Goal: Task Accomplishment & Management: Complete application form

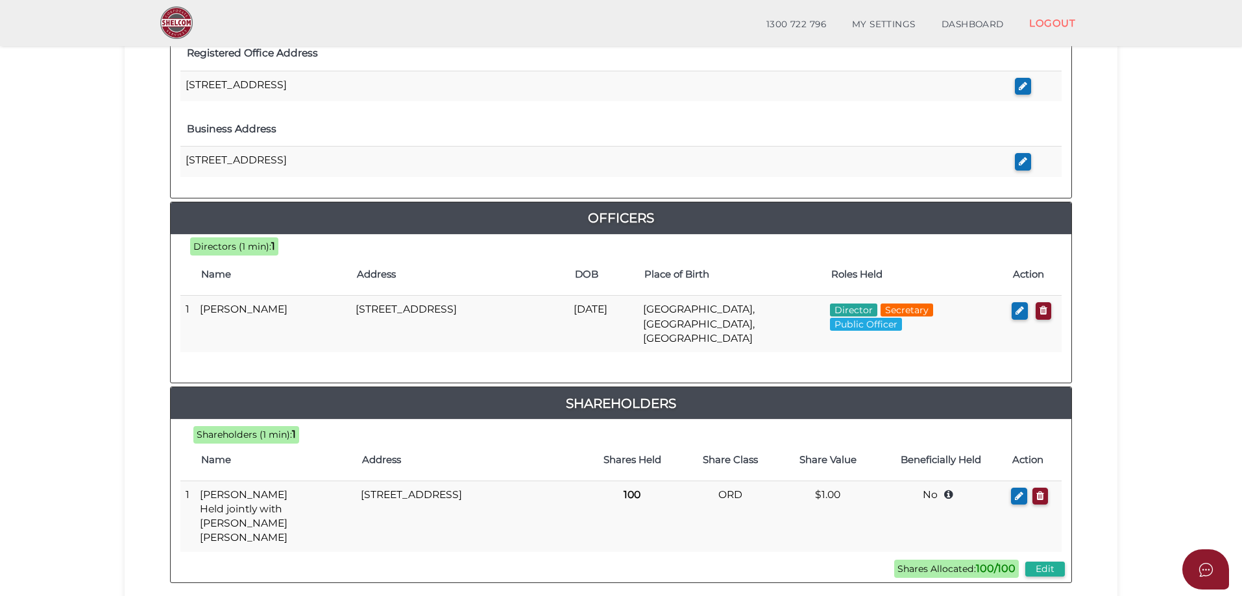
scroll to position [566, 0]
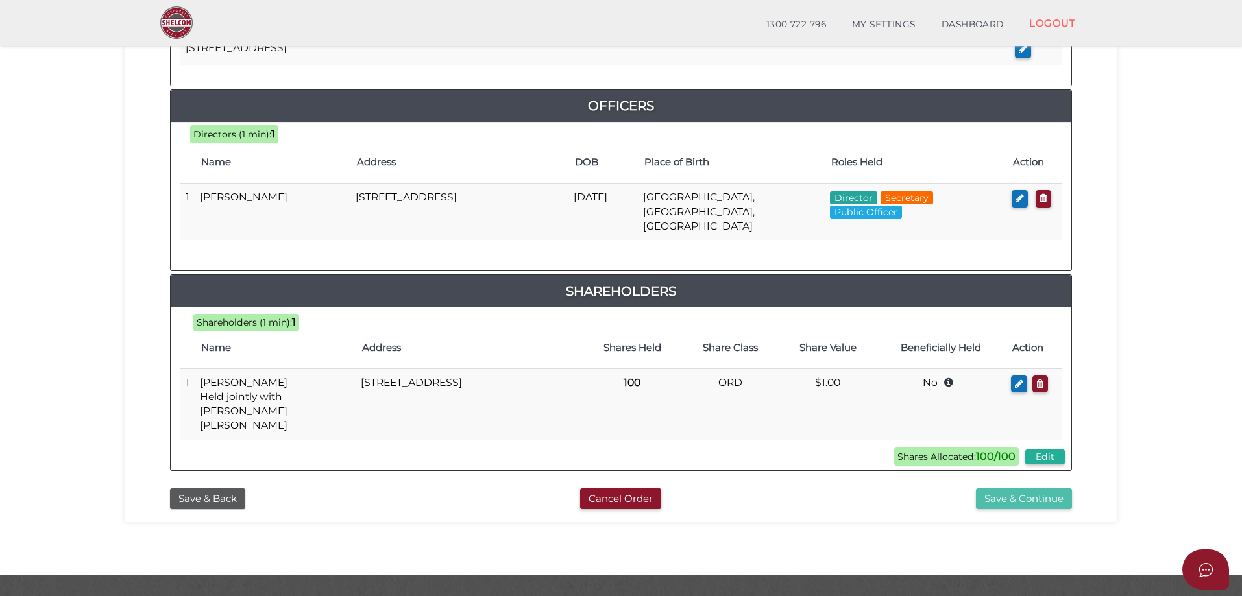
click at [1029, 488] on button "Save & Continue" at bounding box center [1024, 498] width 96 height 21
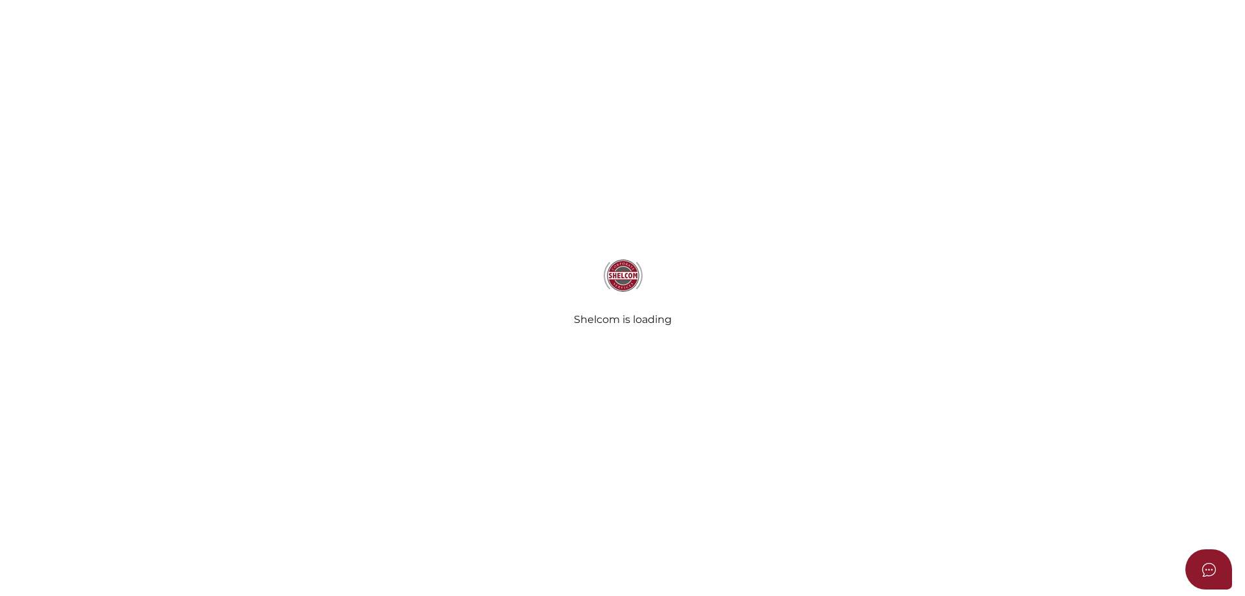
select select "Comb Binding"
radio input "true"
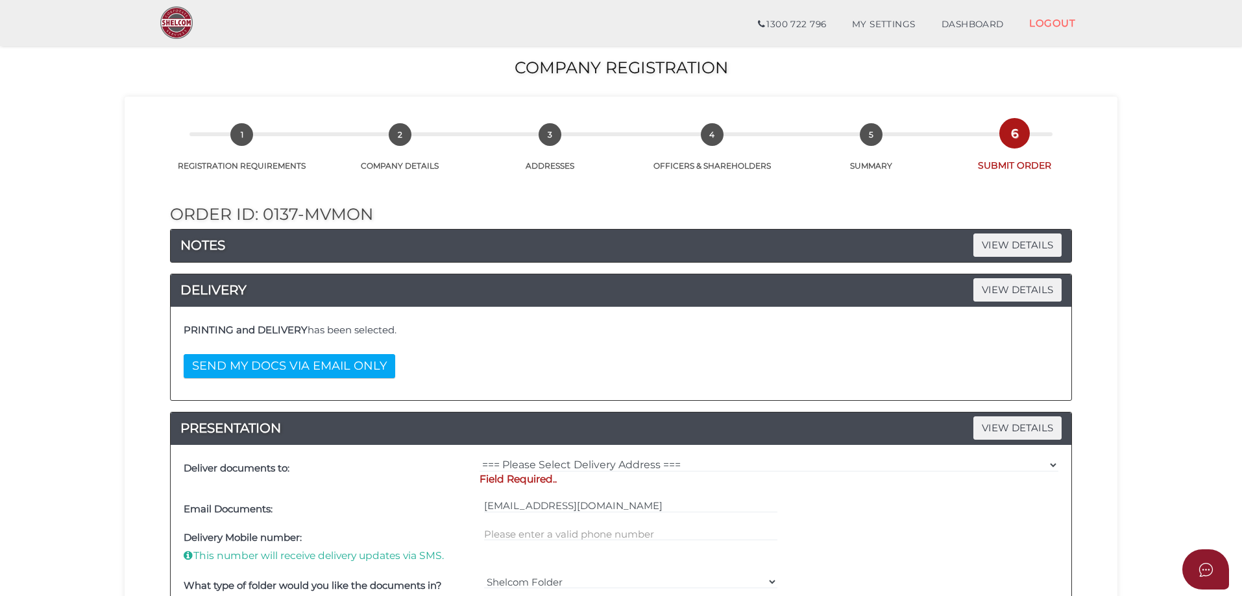
scroll to position [195, 0]
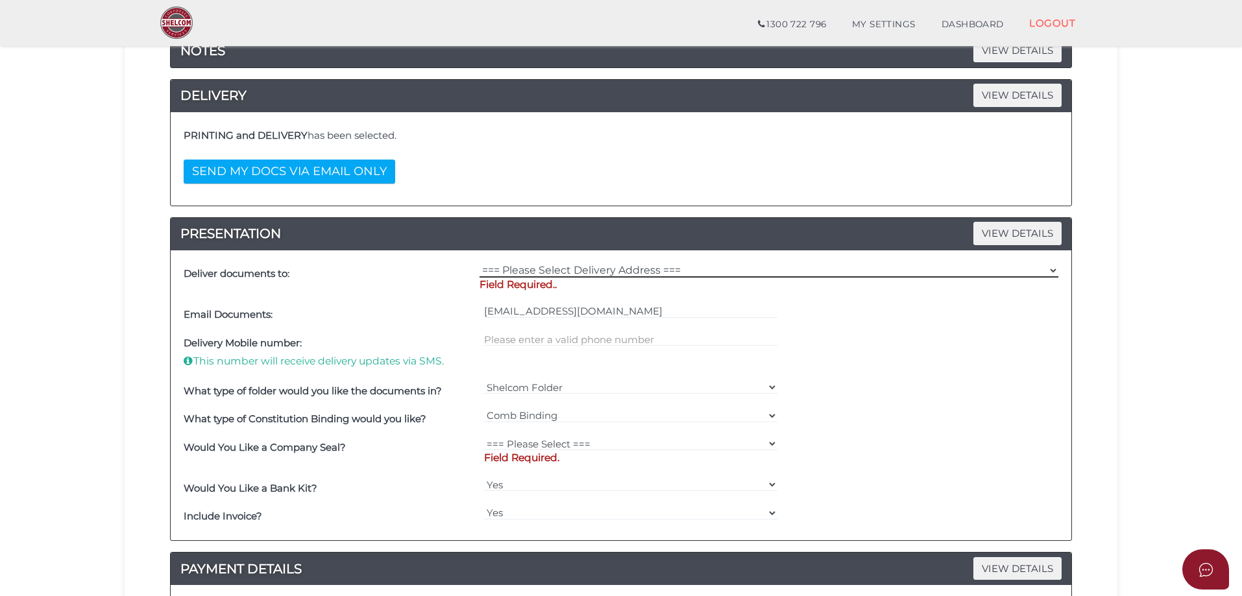
click at [674, 275] on select "=== Please Select Delivery Address === (User Address - Carrie Dichiera) 62a Lim…" at bounding box center [768, 270] width 579 height 14
select select "0"
click at [479, 263] on select "=== Please Select Delivery Address === (User Address - Carrie Dichiera) 62a Lim…" at bounding box center [768, 270] width 579 height 14
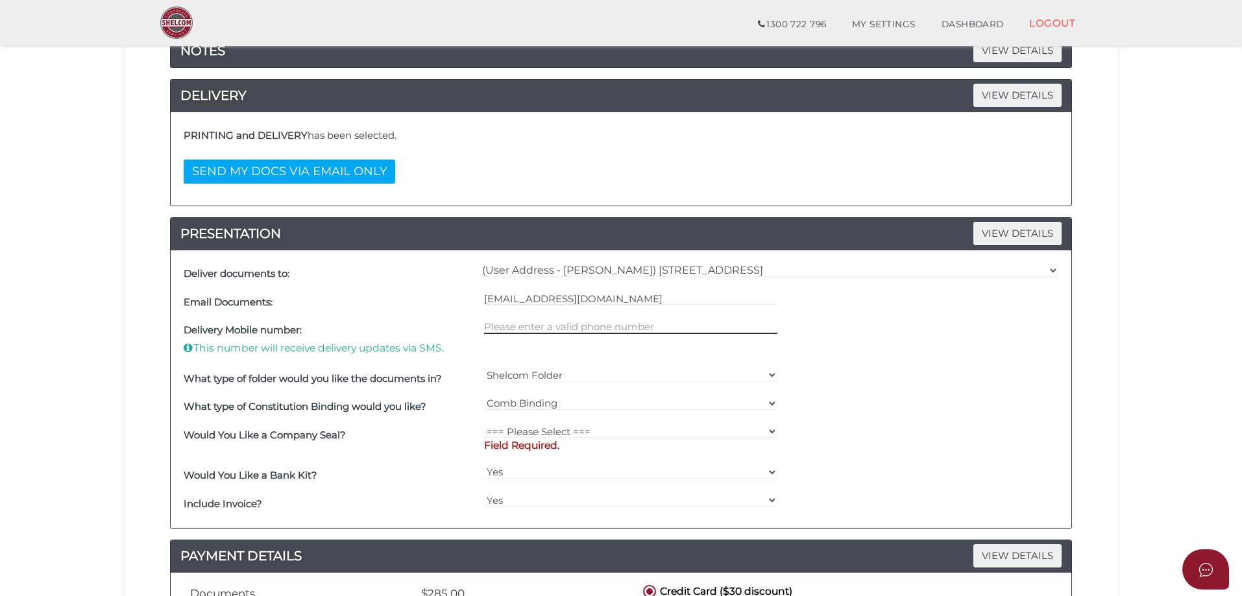
click at [591, 327] on input "text" at bounding box center [631, 327] width 294 height 14
click at [530, 432] on select "=== Please Select === Fold Seal $50 No Seal" at bounding box center [631, 431] width 294 height 14
select select "0"
click at [484, 424] on select "=== Please Select === Fold Seal $50 No Seal" at bounding box center [631, 431] width 294 height 14
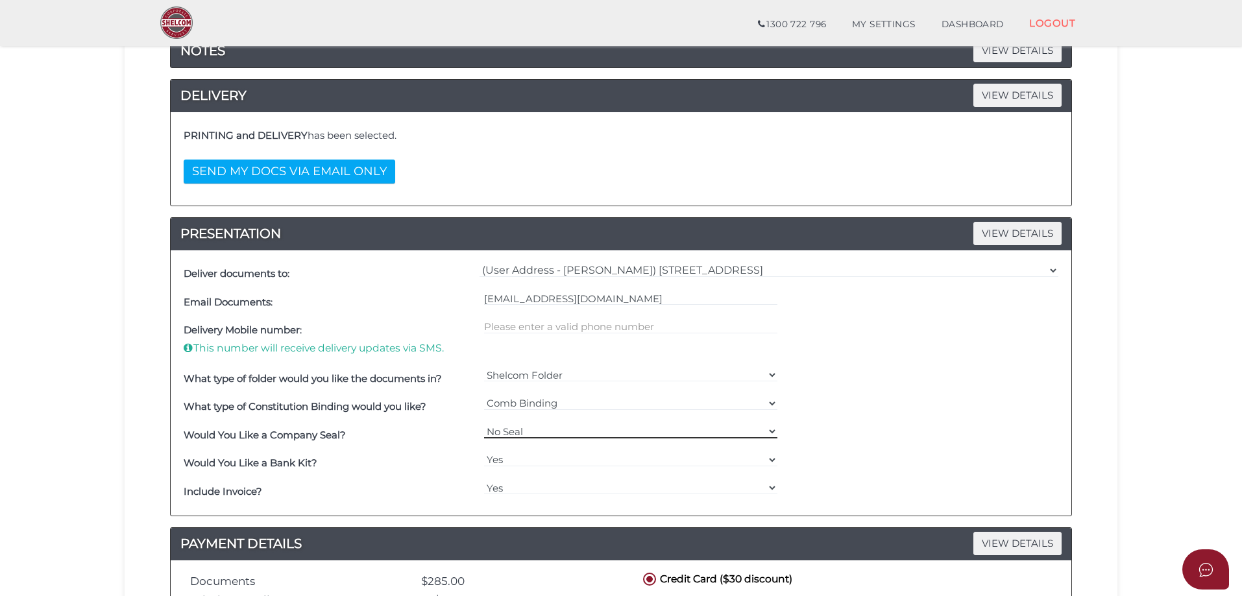
scroll to position [389, 0]
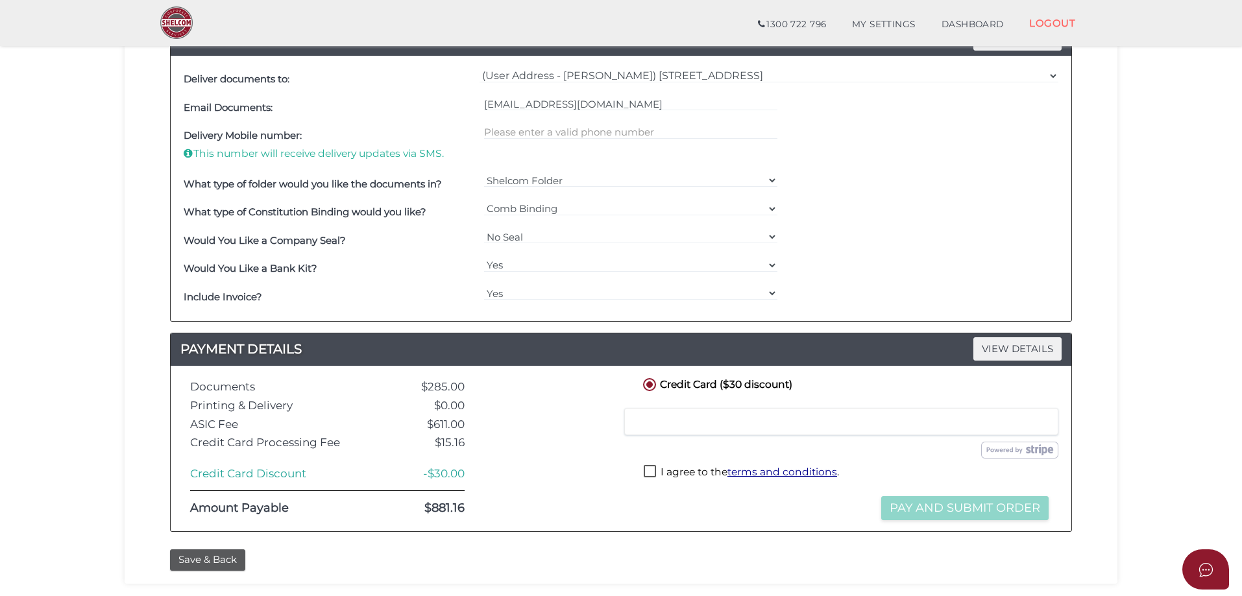
click at [651, 466] on label "I agree to the terms and conditions ." at bounding box center [740, 473] width 195 height 16
checkbox input "true"
click at [963, 513] on button "Pay and Submit Order" at bounding box center [964, 508] width 167 height 24
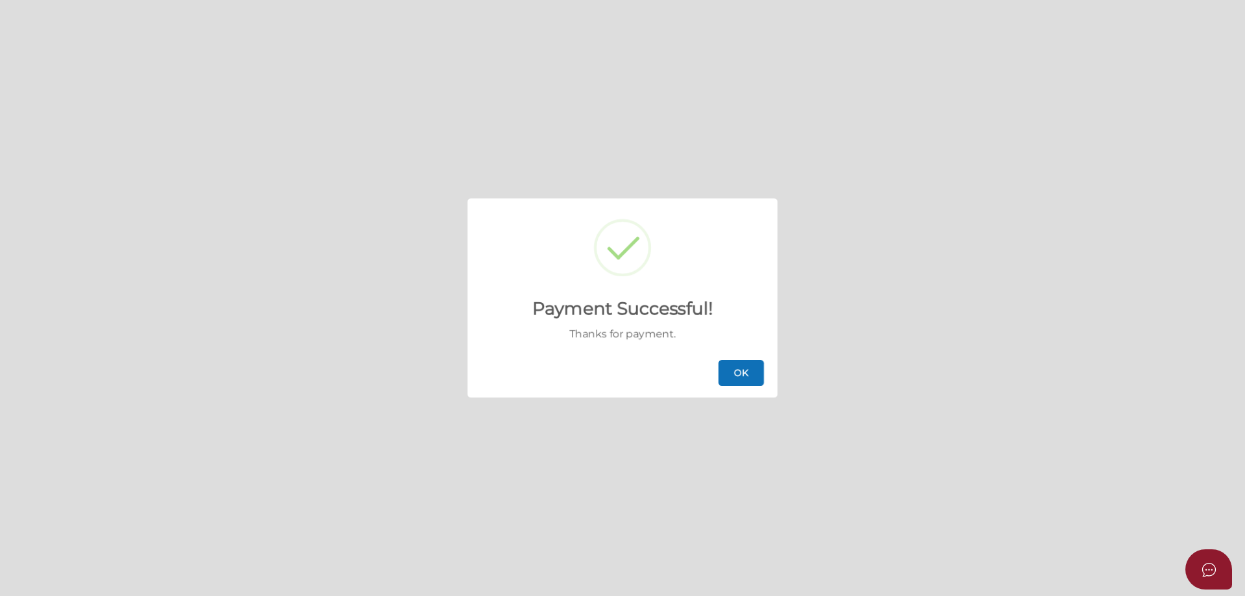
click at [753, 372] on button "OK" at bounding box center [741, 373] width 45 height 26
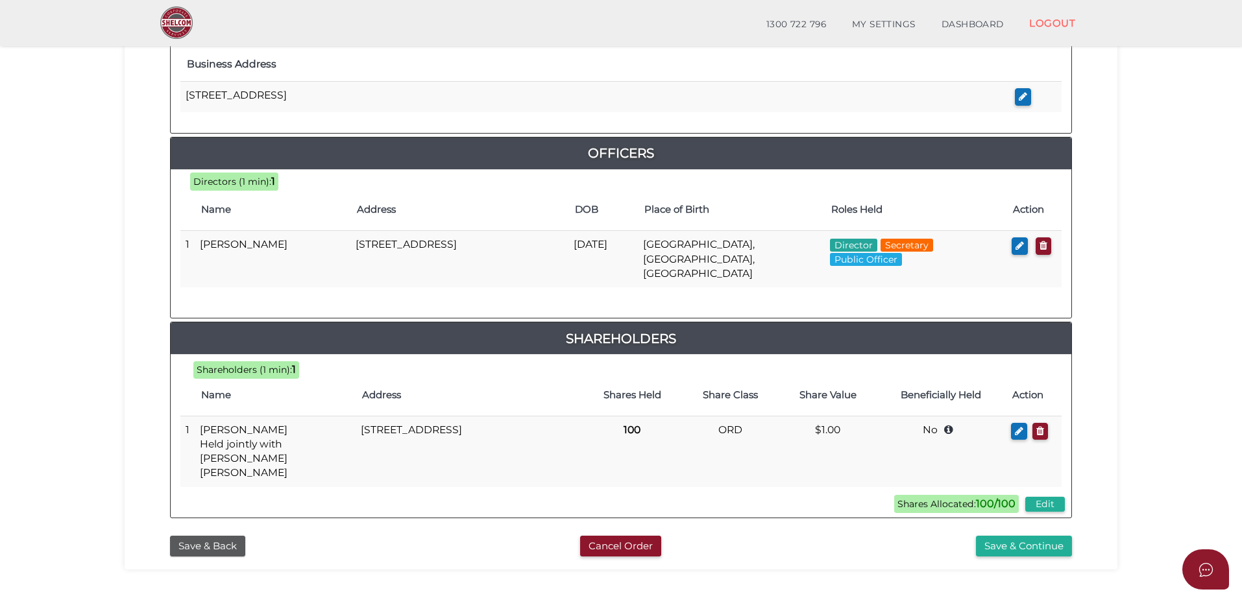
scroll to position [566, 0]
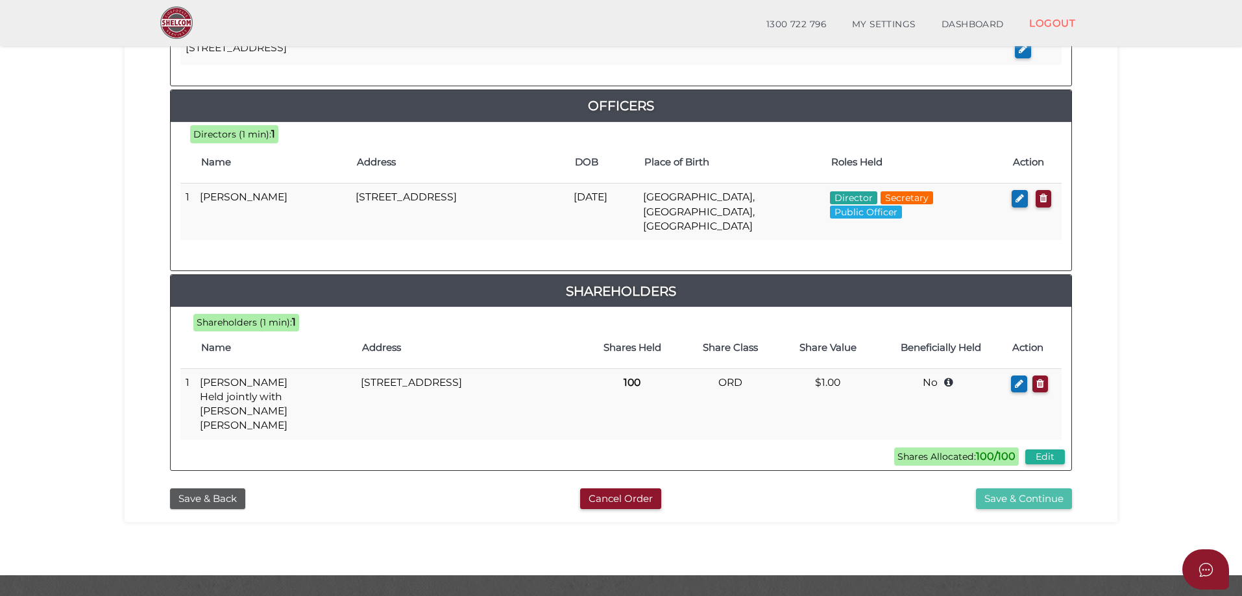
click at [991, 488] on button "Save & Continue" at bounding box center [1024, 498] width 96 height 21
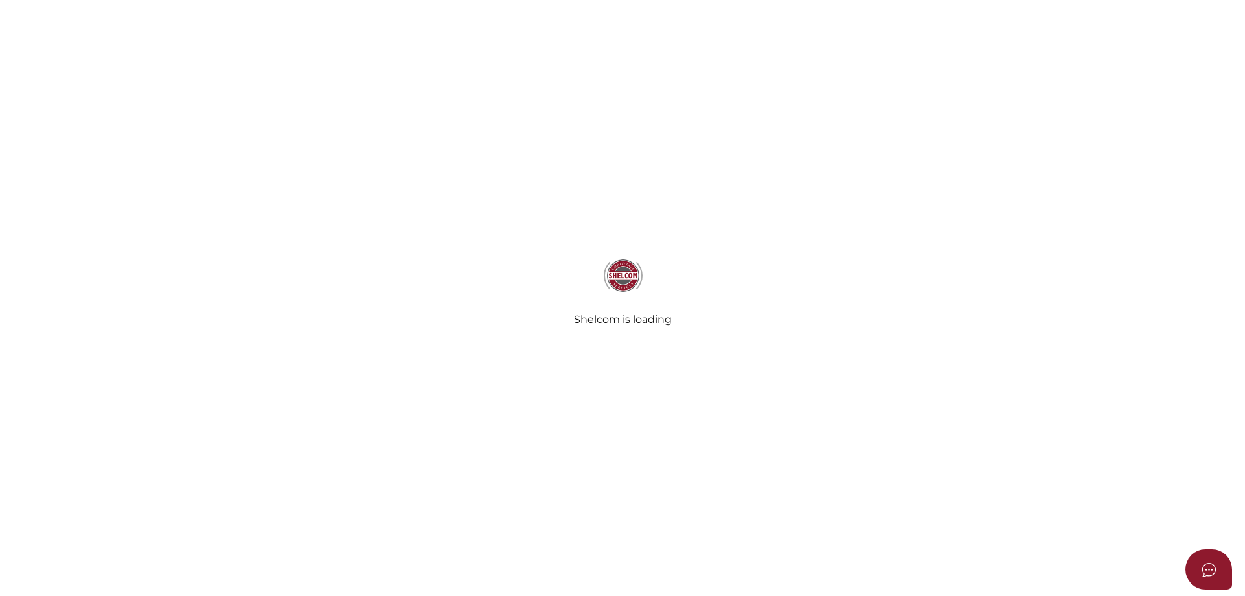
select select "Comb Binding"
radio input "true"
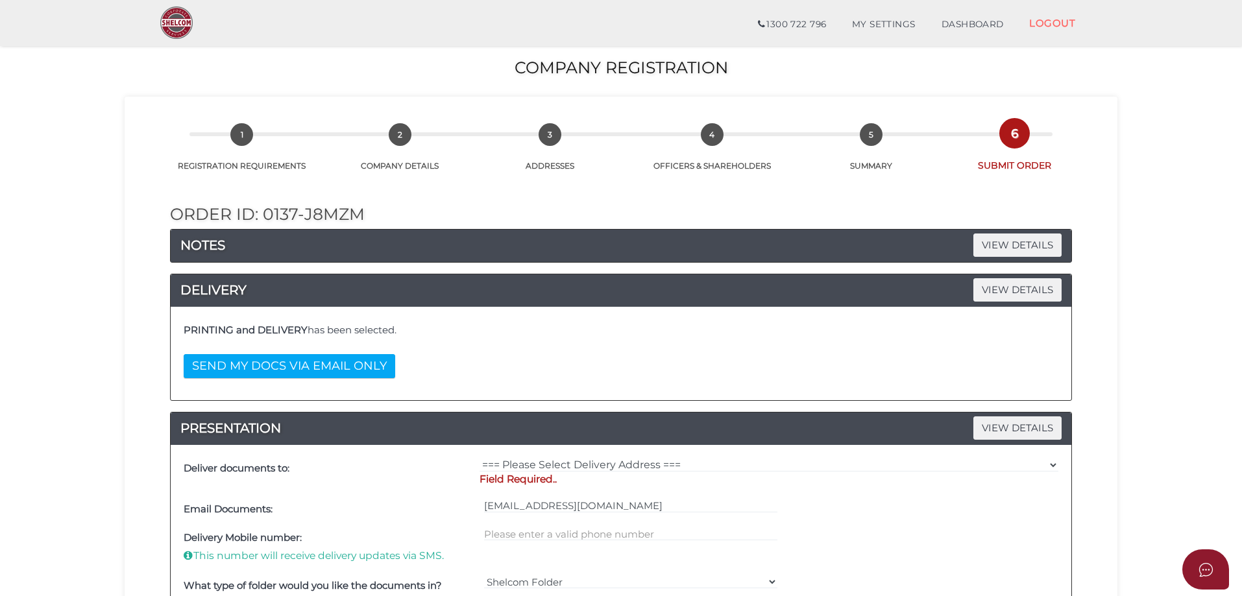
scroll to position [195, 0]
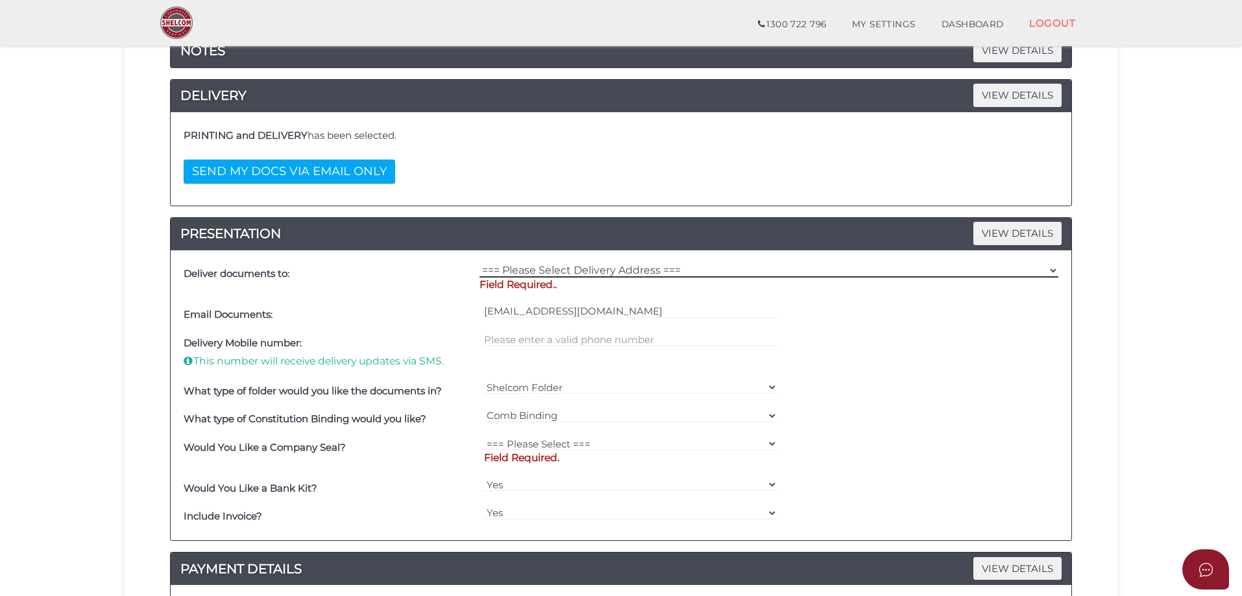
click at [568, 266] on select "=== Please Select Delivery Address === (User Address - [PERSON_NAME]) [STREET_A…" at bounding box center [768, 270] width 579 height 14
select select "0"
click at [479, 263] on select "=== Please Select Delivery Address === (User Address - Carrie Dichiera) 62a Lim…" at bounding box center [768, 270] width 579 height 14
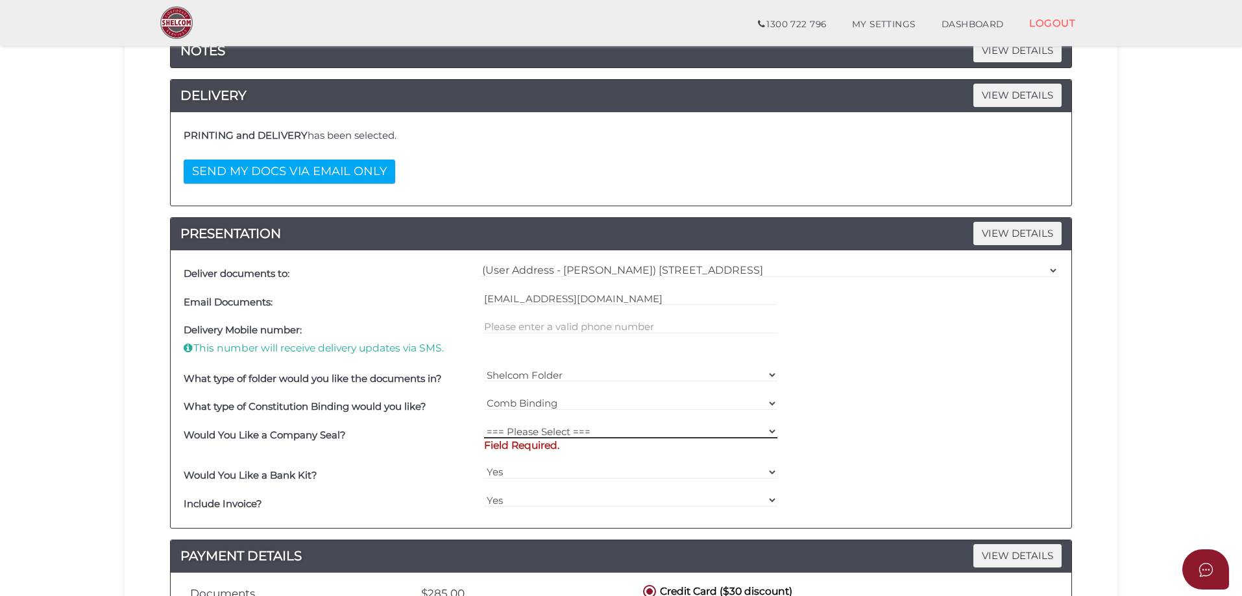
drag, startPoint x: 622, startPoint y: 427, endPoint x: 624, endPoint y: 433, distance: 6.8
click at [622, 427] on select "=== Please Select === Fold Seal $50 No Seal" at bounding box center [631, 431] width 294 height 14
select select "0"
click at [484, 424] on select "=== Please Select === Fold Seal $50 No Seal" at bounding box center [631, 431] width 294 height 14
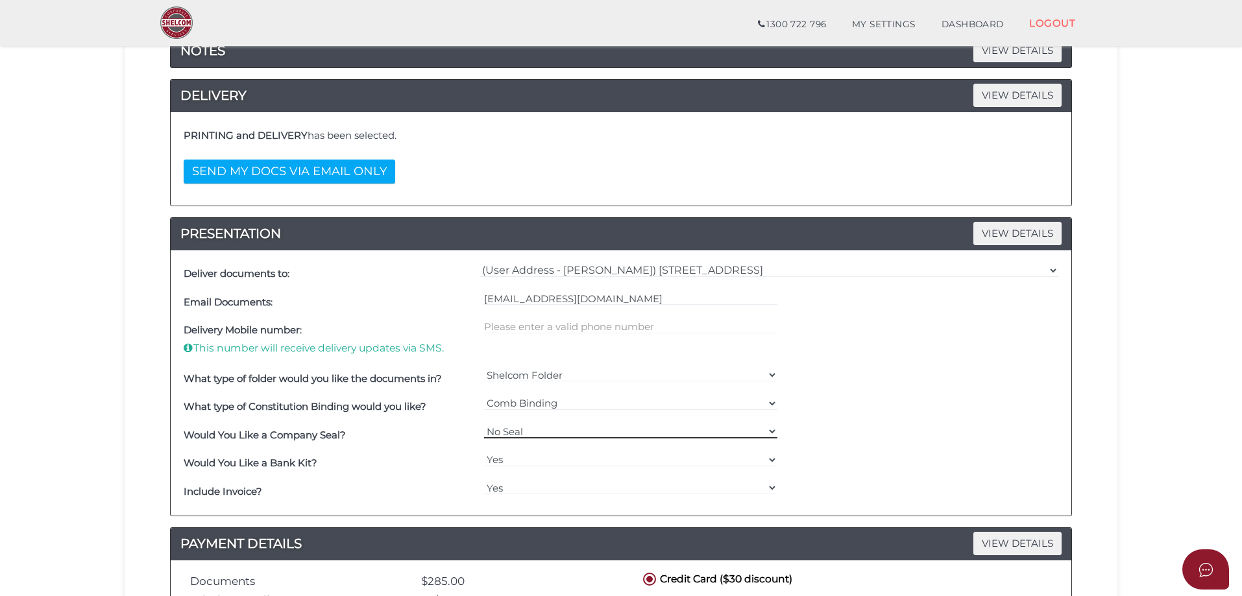
scroll to position [479, 0]
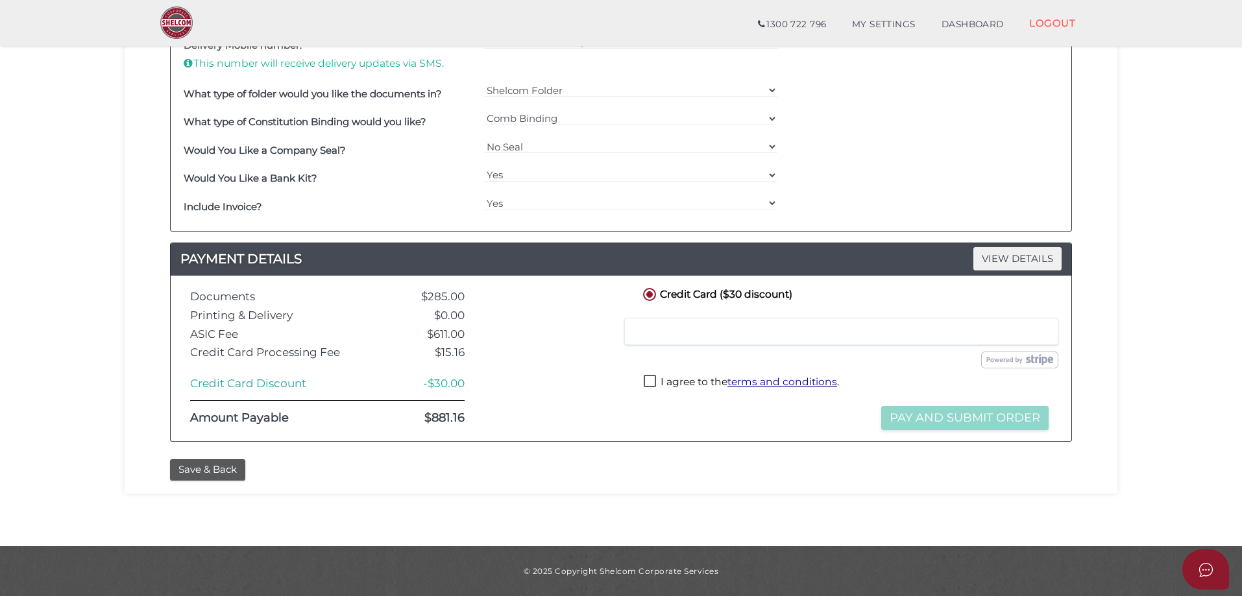
click at [645, 383] on label "I agree to the terms and conditions ." at bounding box center [740, 383] width 195 height 16
checkbox input "true"
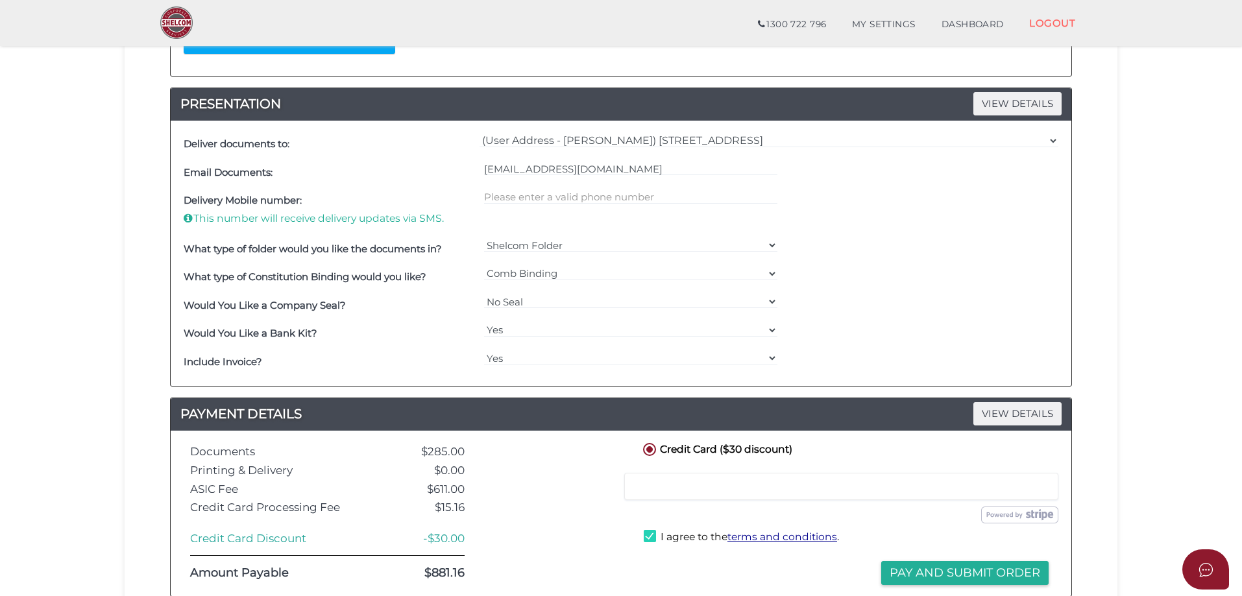
scroll to position [389, 0]
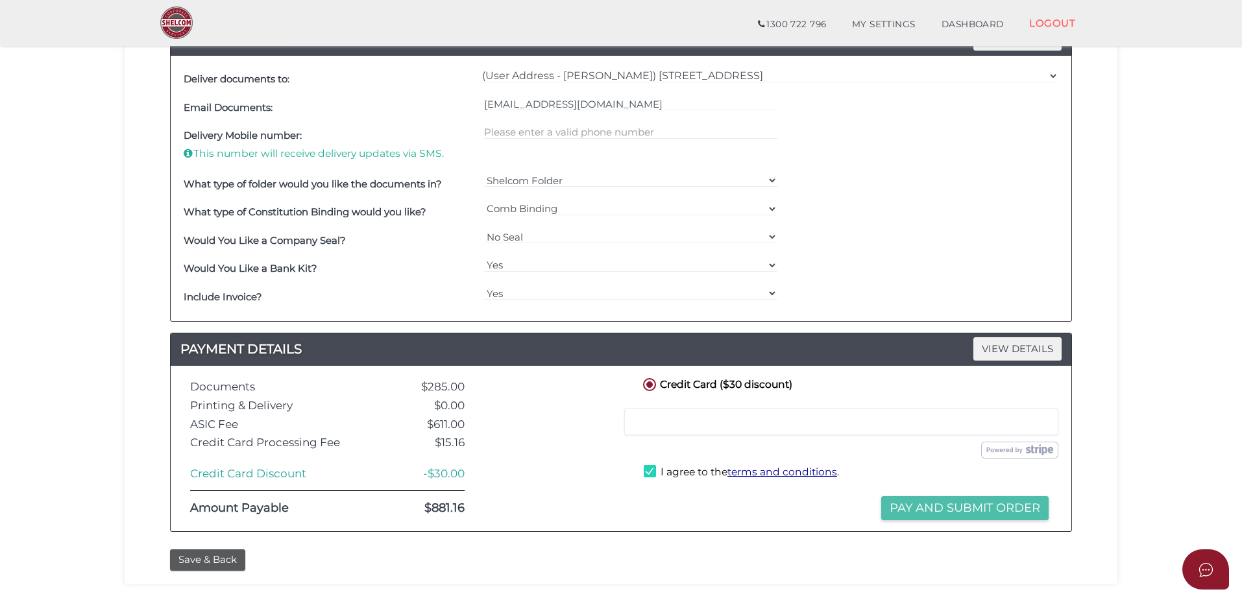
click at [933, 503] on button "Pay and Submit Order" at bounding box center [964, 508] width 167 height 24
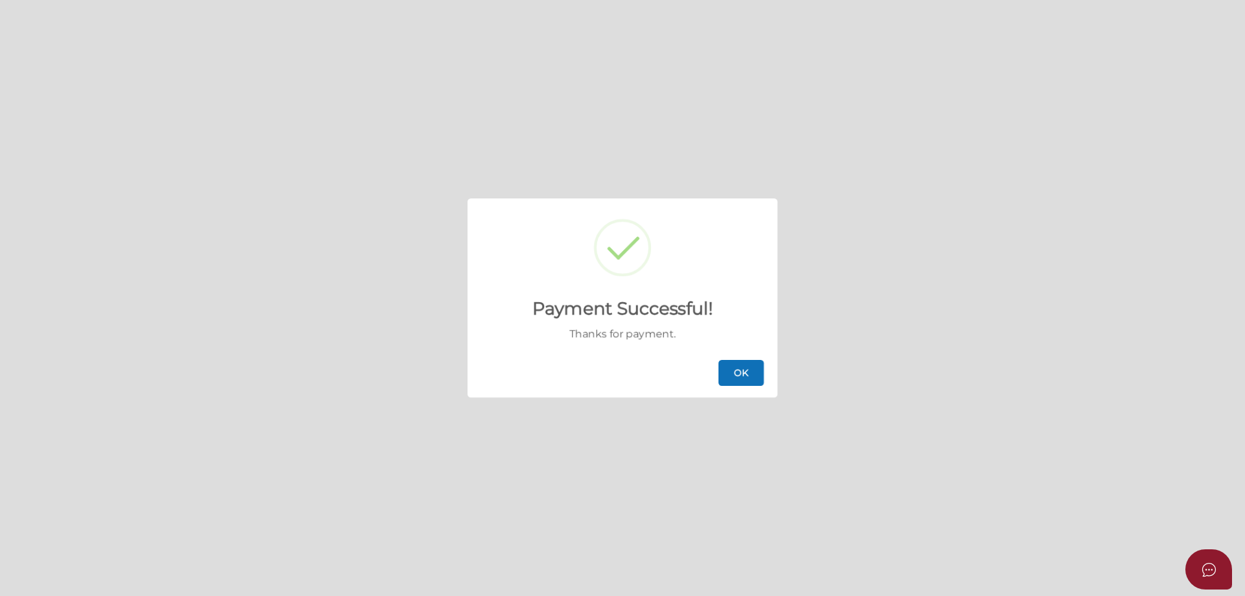
click at [755, 361] on button "OK" at bounding box center [741, 373] width 45 height 26
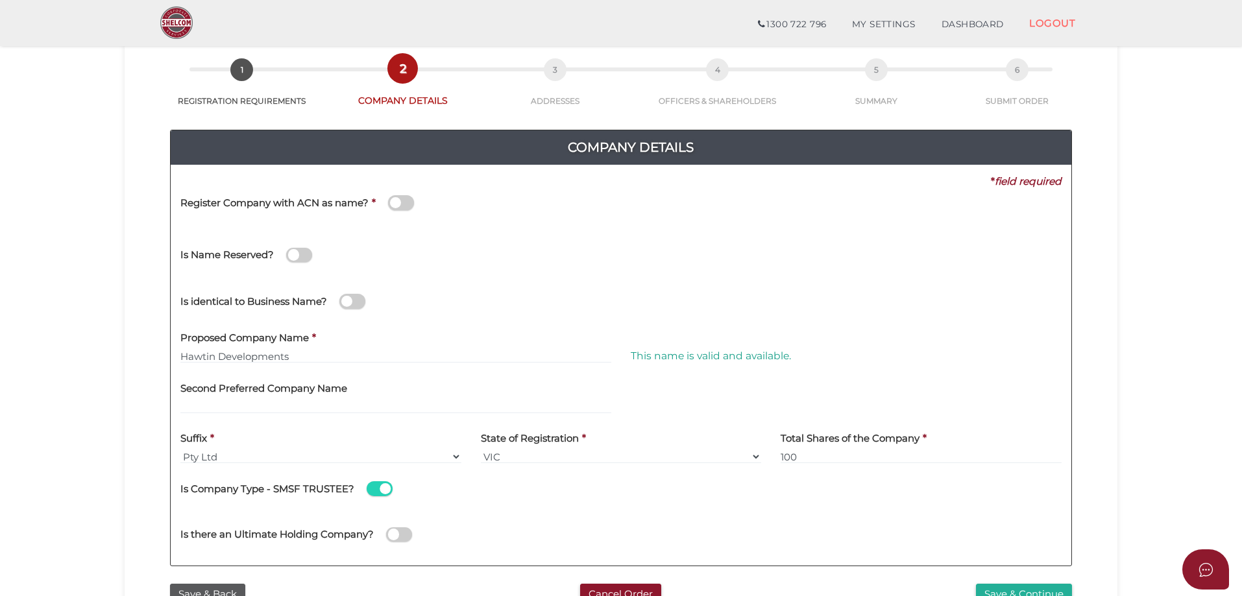
scroll to position [195, 0]
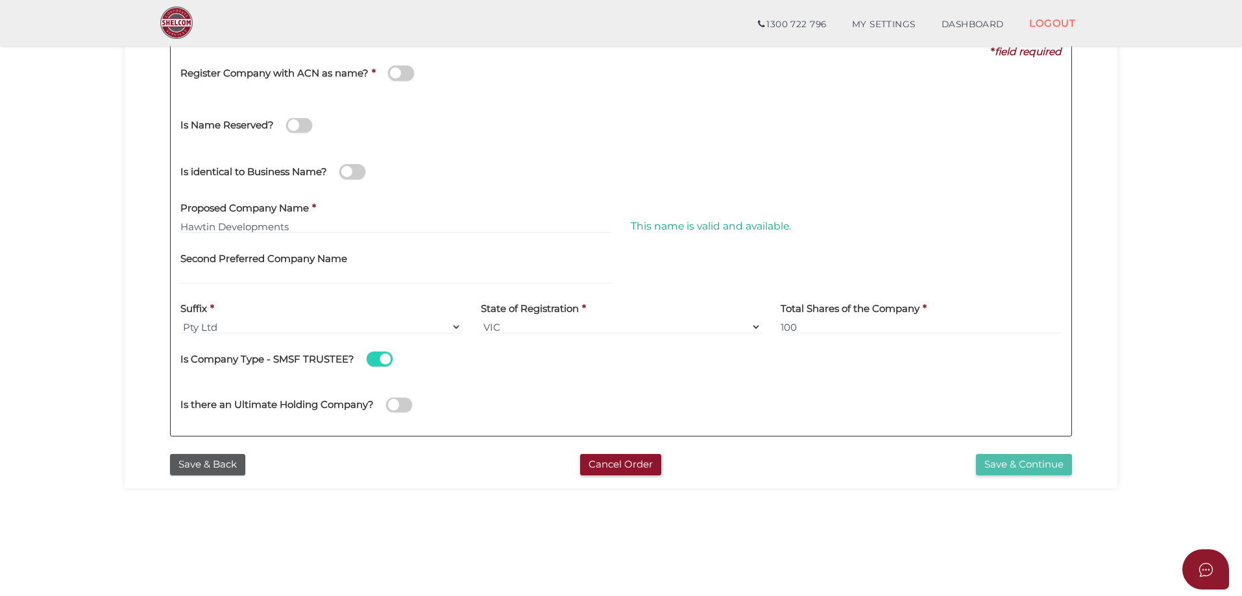
click at [1024, 458] on button "Save & Continue" at bounding box center [1024, 464] width 96 height 21
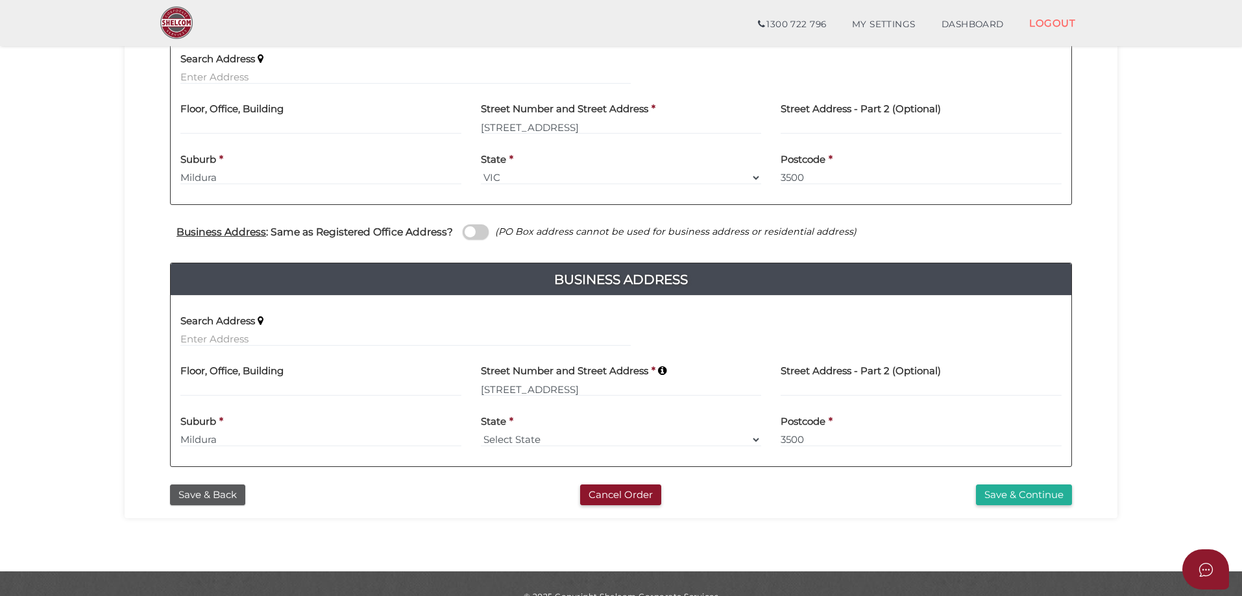
scroll to position [350, 0]
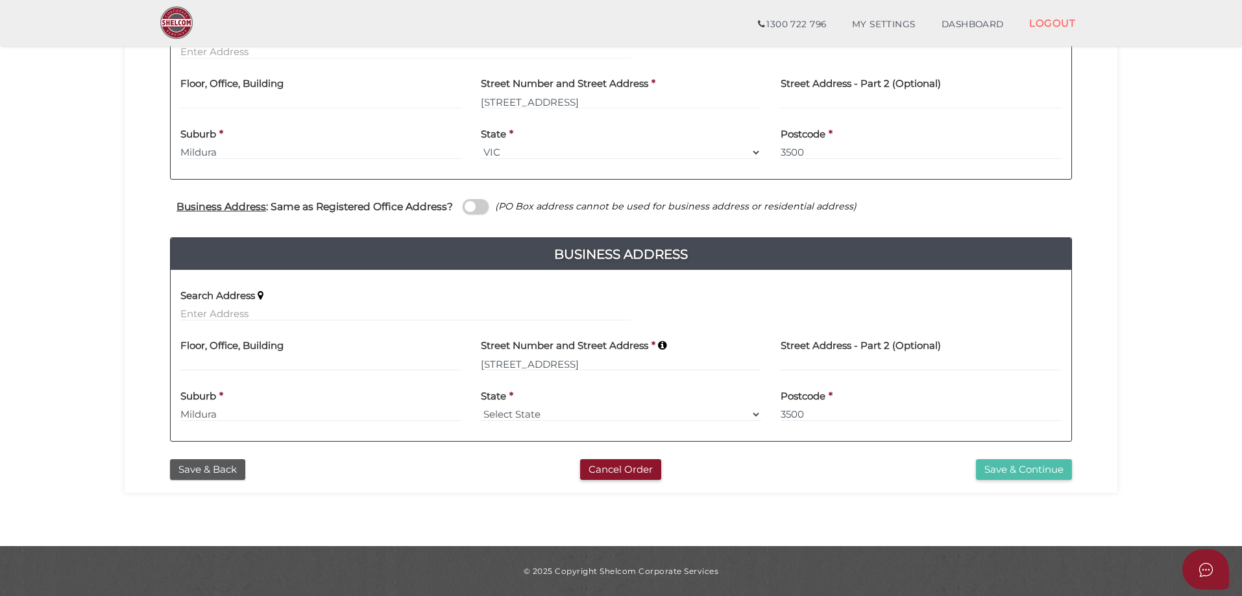
click at [1030, 469] on button "Save & Continue" at bounding box center [1024, 469] width 96 height 21
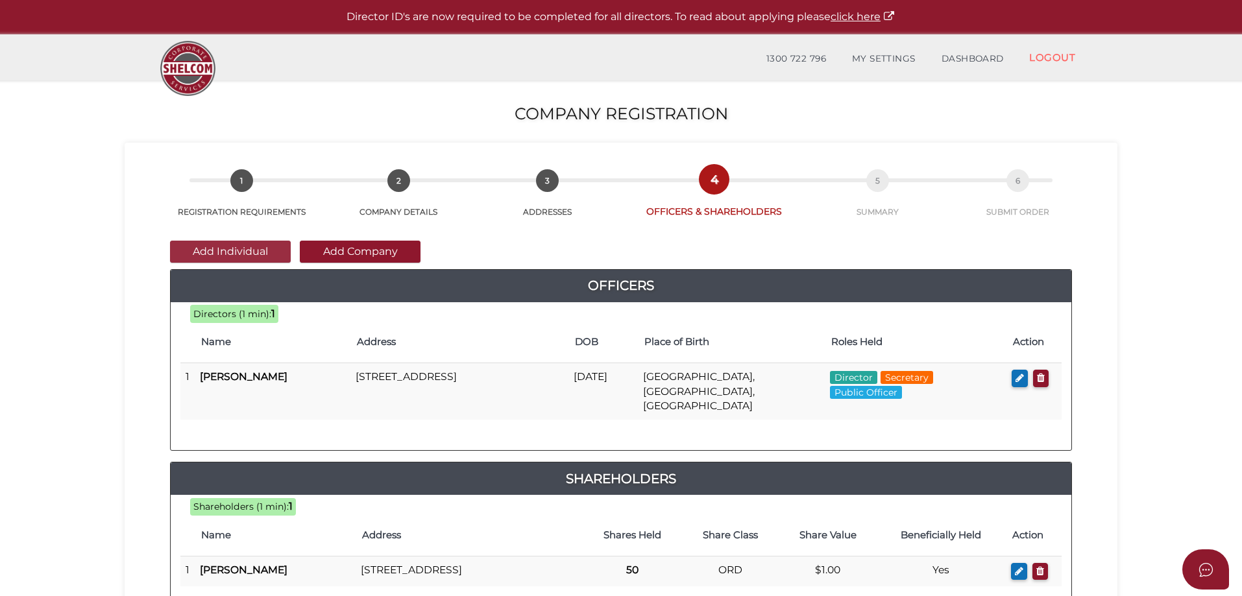
click at [237, 252] on button "Add Individual" at bounding box center [230, 252] width 121 height 22
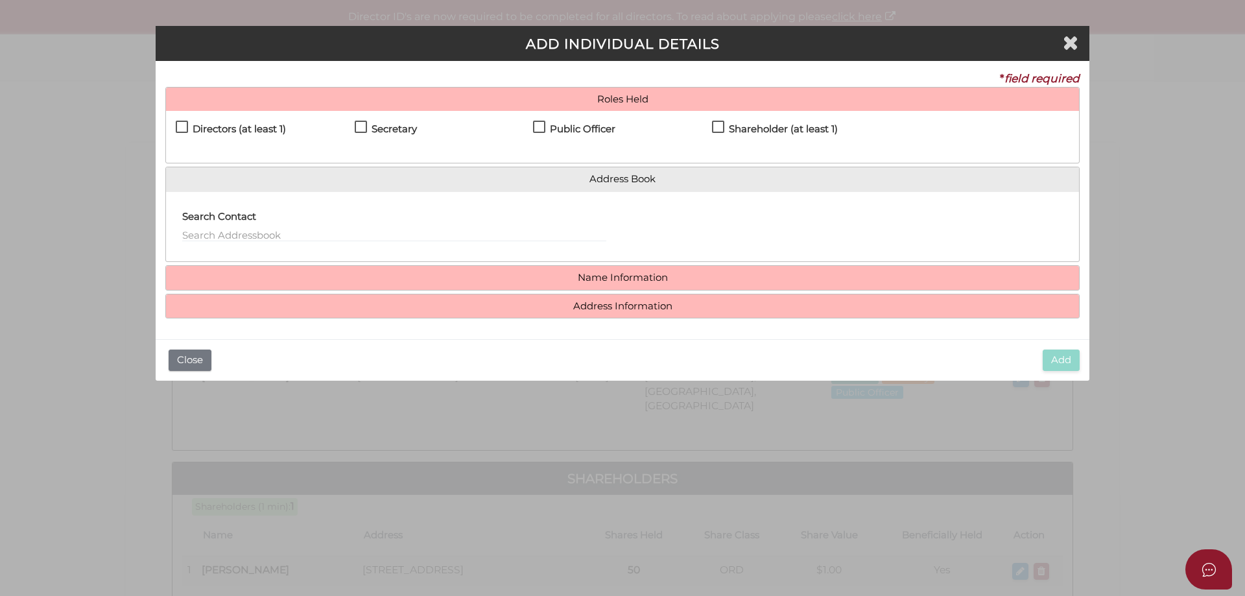
click at [178, 118] on div "Directors (at least 1) Secretary Public Officer Member Shareholder (at least 1)" at bounding box center [622, 137] width 913 height 52
click at [178, 126] on label "Directors (at least 1)" at bounding box center [231, 132] width 110 height 16
checkbox input "true"
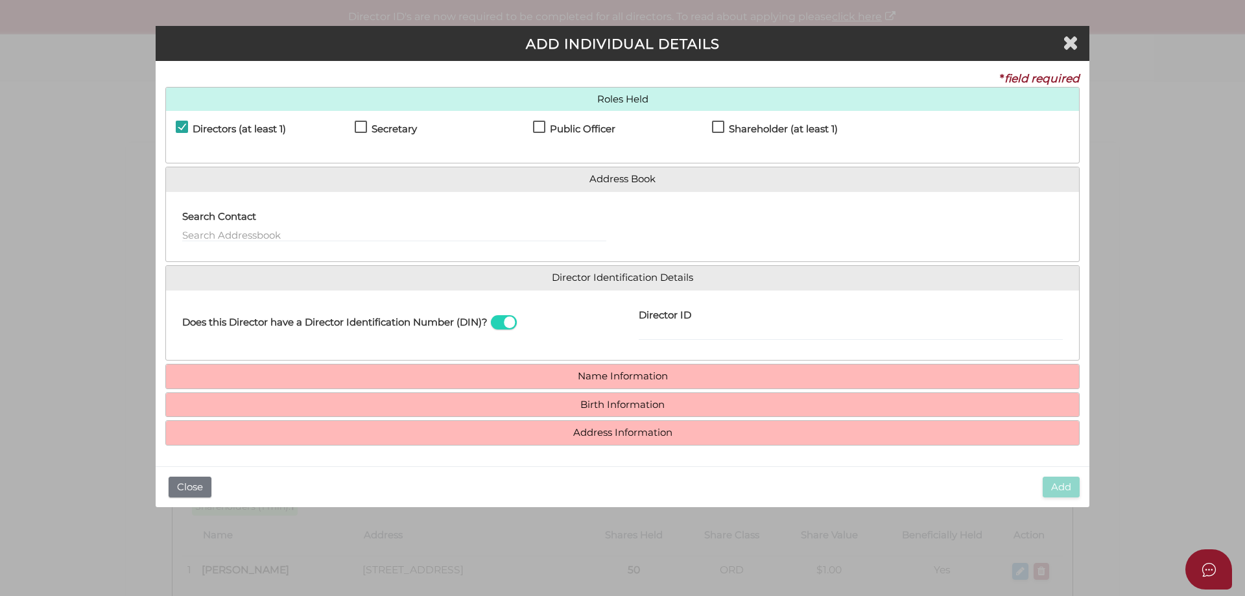
click at [711, 126] on div "Public Officer" at bounding box center [622, 132] width 179 height 23
click at [718, 128] on label "Shareholder (at least 1)" at bounding box center [775, 132] width 126 height 16
checkbox input "true"
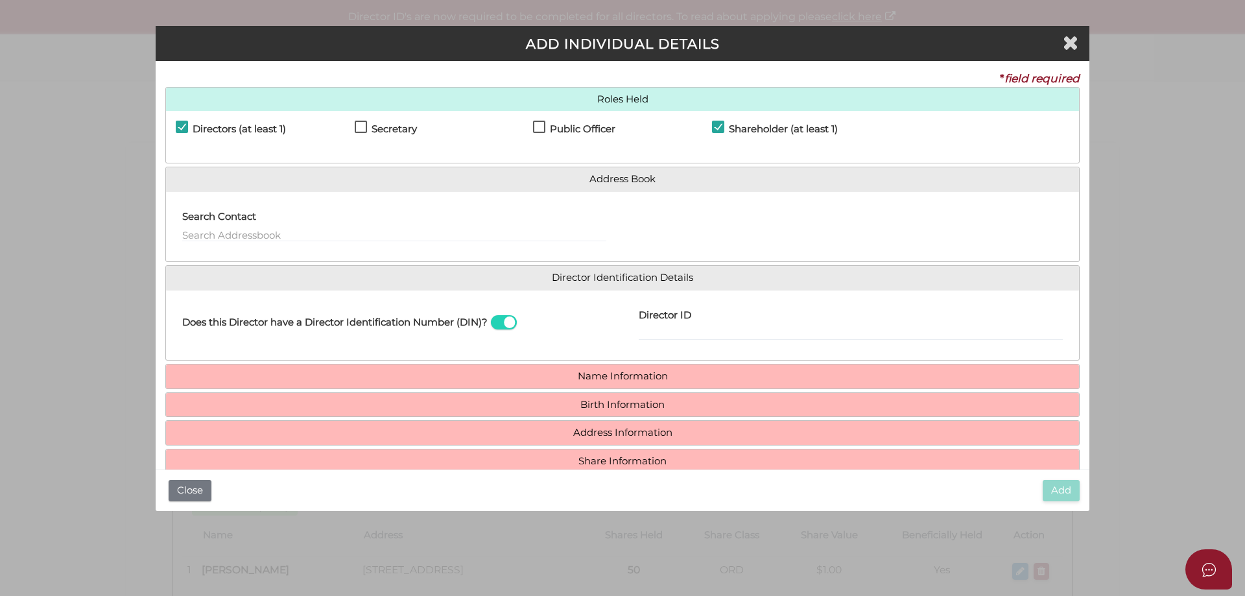
click at [710, 327] on div "Director ID" at bounding box center [851, 320] width 424 height 41
click at [709, 331] on input "Director ID" at bounding box center [851, 333] width 424 height 14
type input "036128497814615"
click at [616, 383] on h4 "Name Information" at bounding box center [622, 377] width 913 height 24
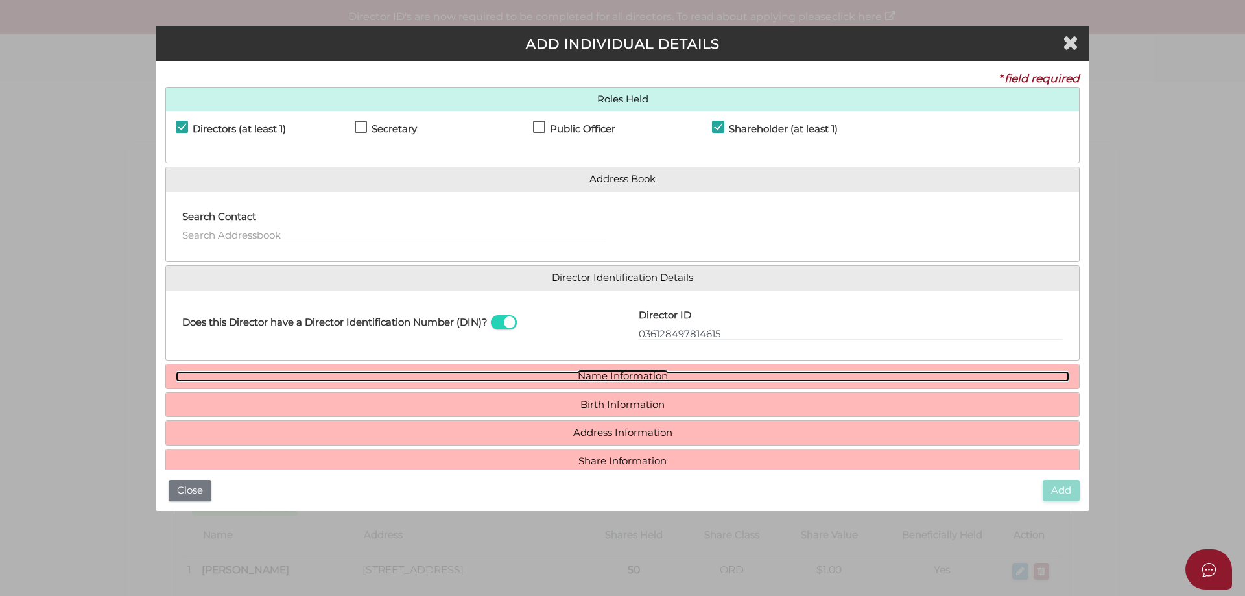
click at [630, 376] on link "Name Information" at bounding box center [623, 376] width 894 height 11
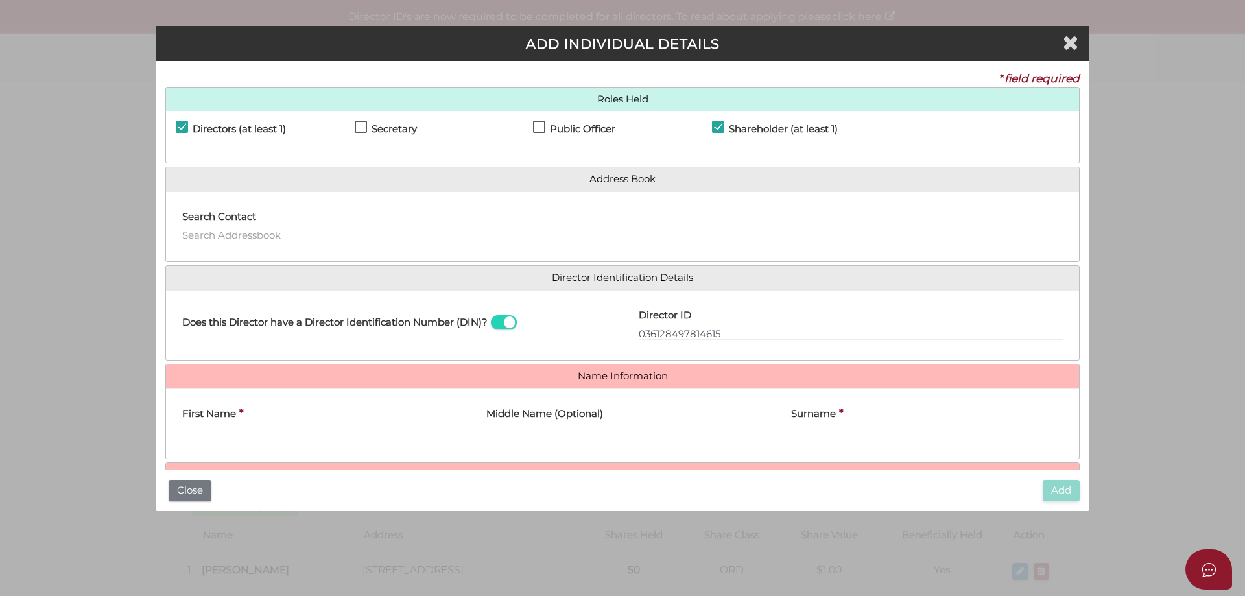
click at [198, 424] on label "First Name" at bounding box center [209, 412] width 54 height 27
click at [198, 425] on input "First Name" at bounding box center [318, 432] width 272 height 14
click at [200, 433] on input "First Name" at bounding box center [318, 432] width 272 height 14
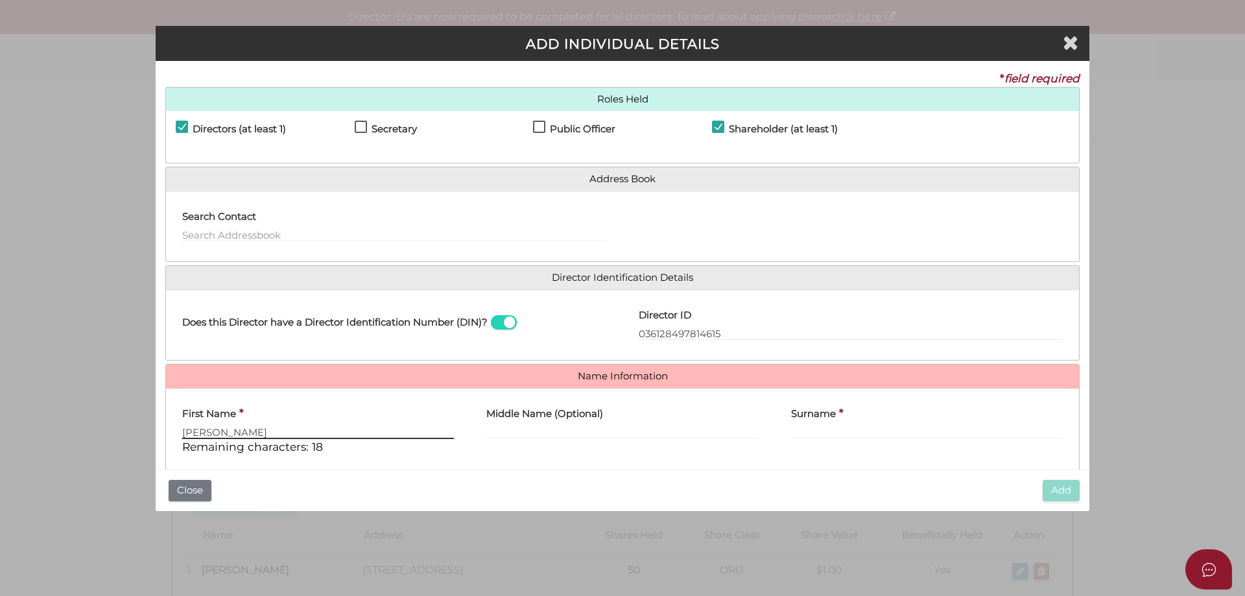
type input "Kate"
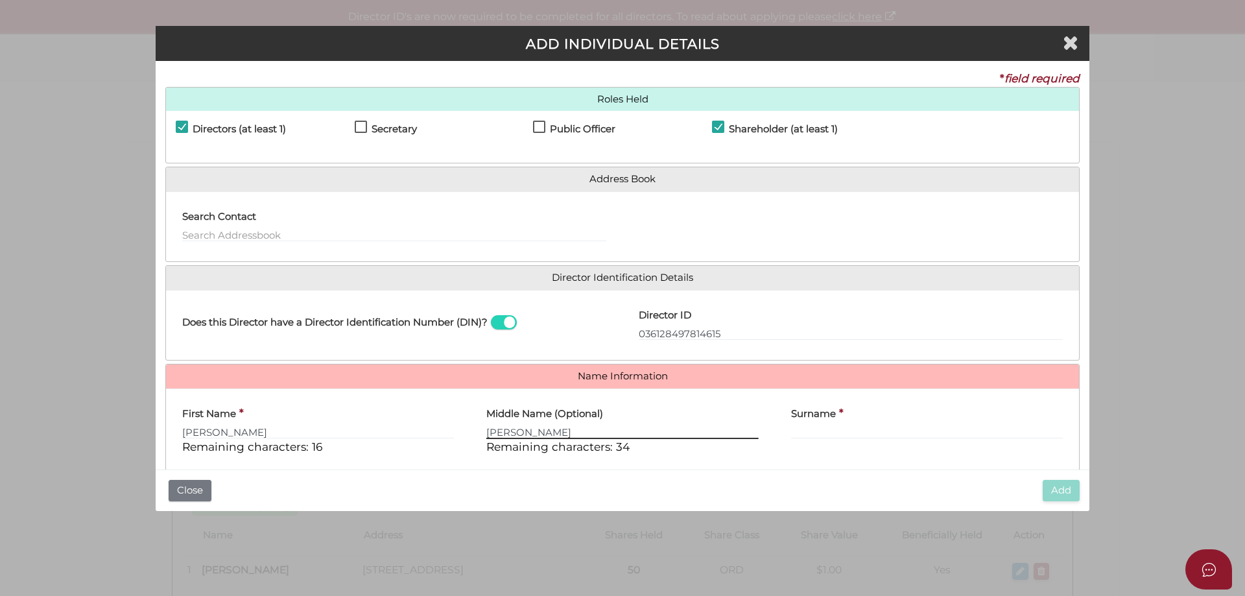
type input "Louise"
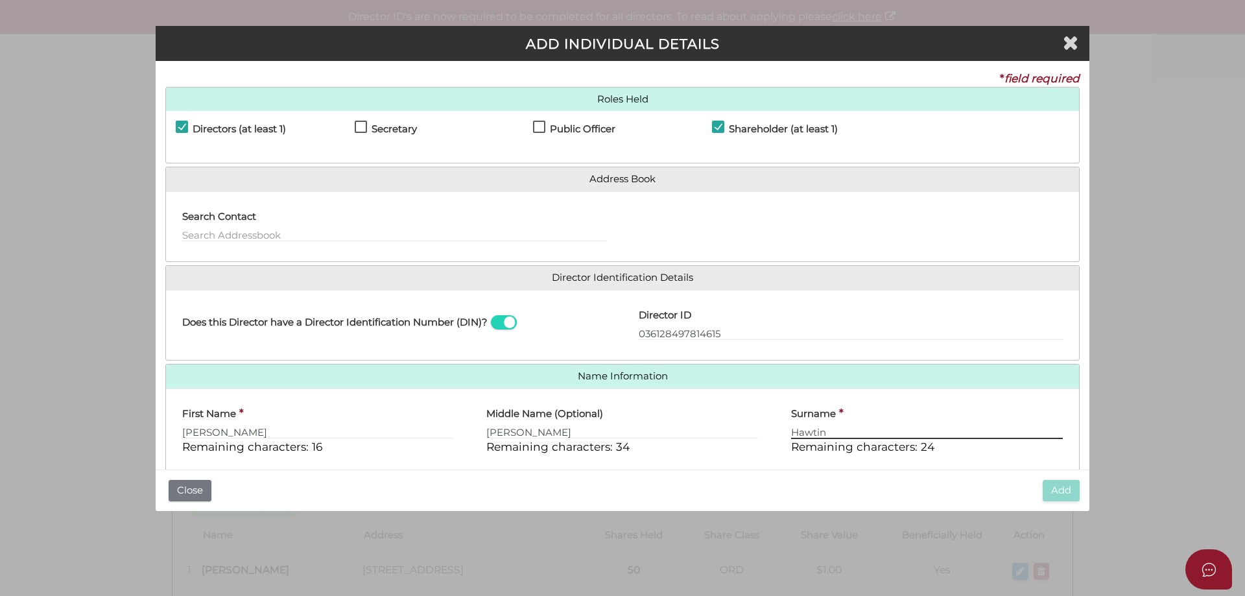
scroll to position [111, 0]
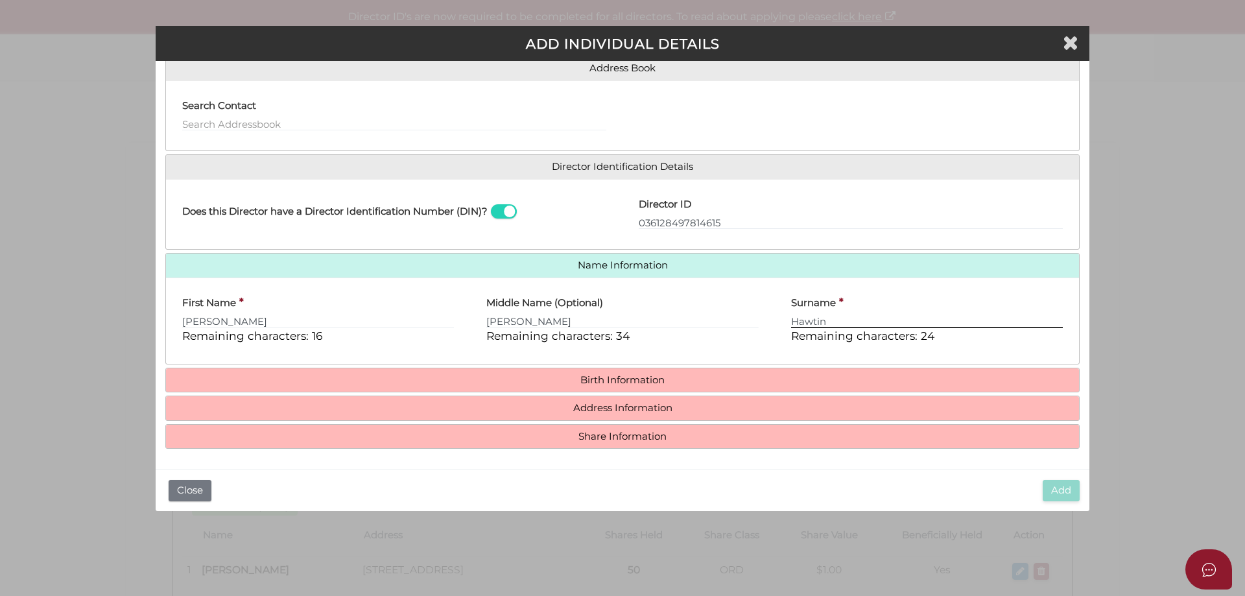
type input "Hawtin"
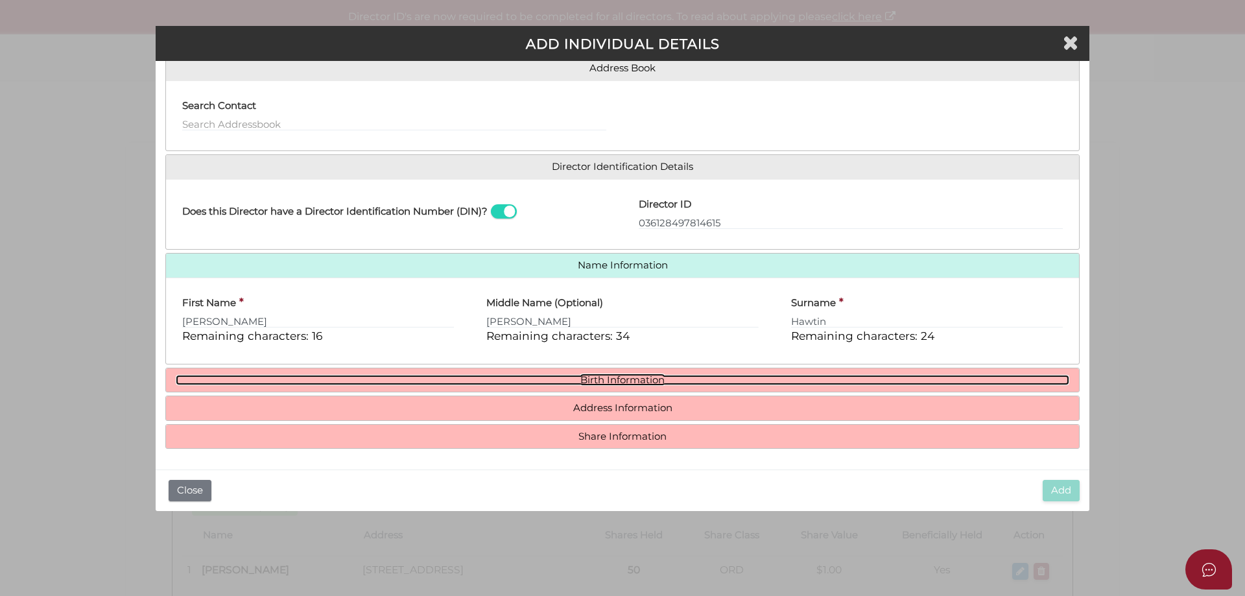
click at [599, 385] on link "Birth Information" at bounding box center [623, 380] width 894 height 11
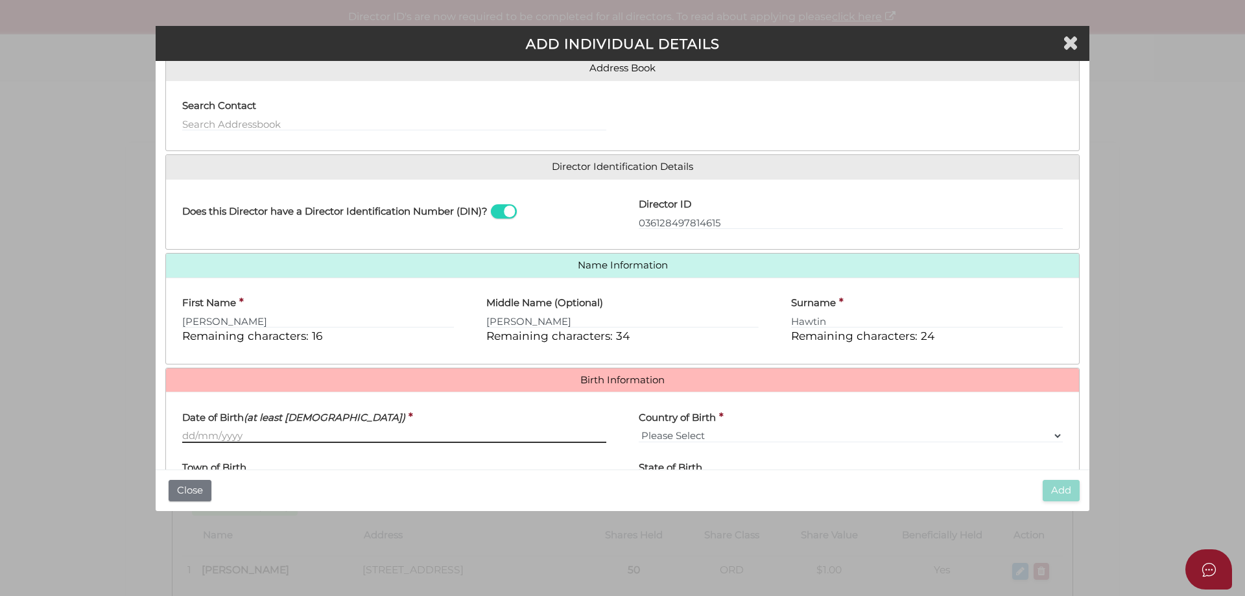
click at [187, 435] on input "Date of Birth (at least 18 years old)" at bounding box center [394, 436] width 424 height 14
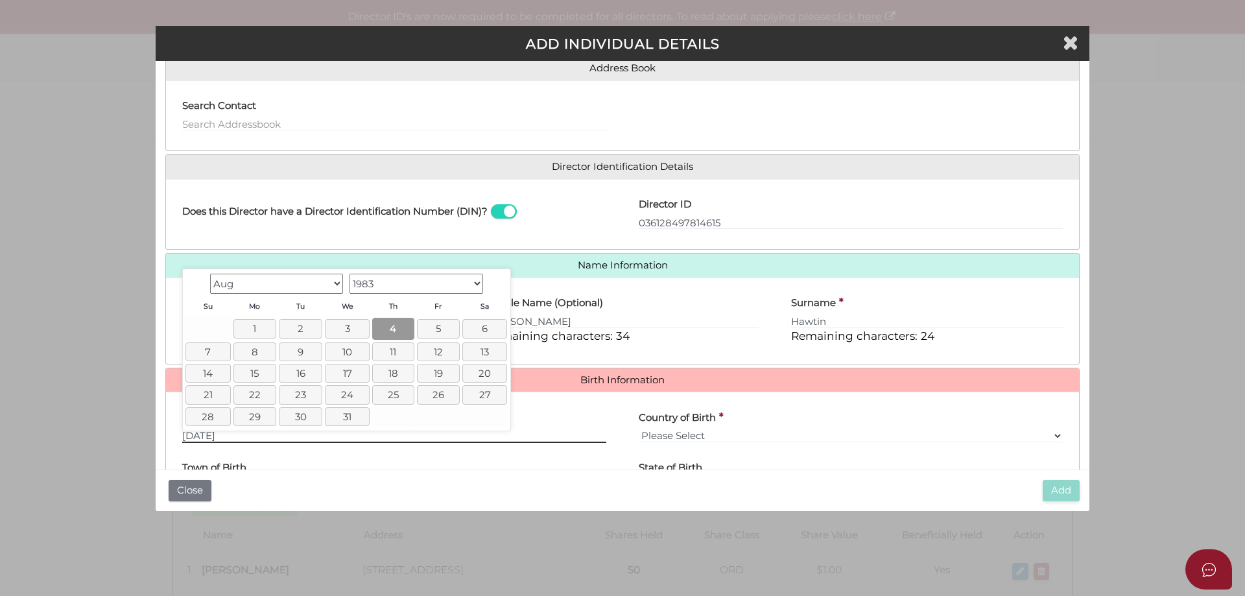
type input "04/08/1983"
click at [393, 330] on link "4" at bounding box center [393, 328] width 42 height 21
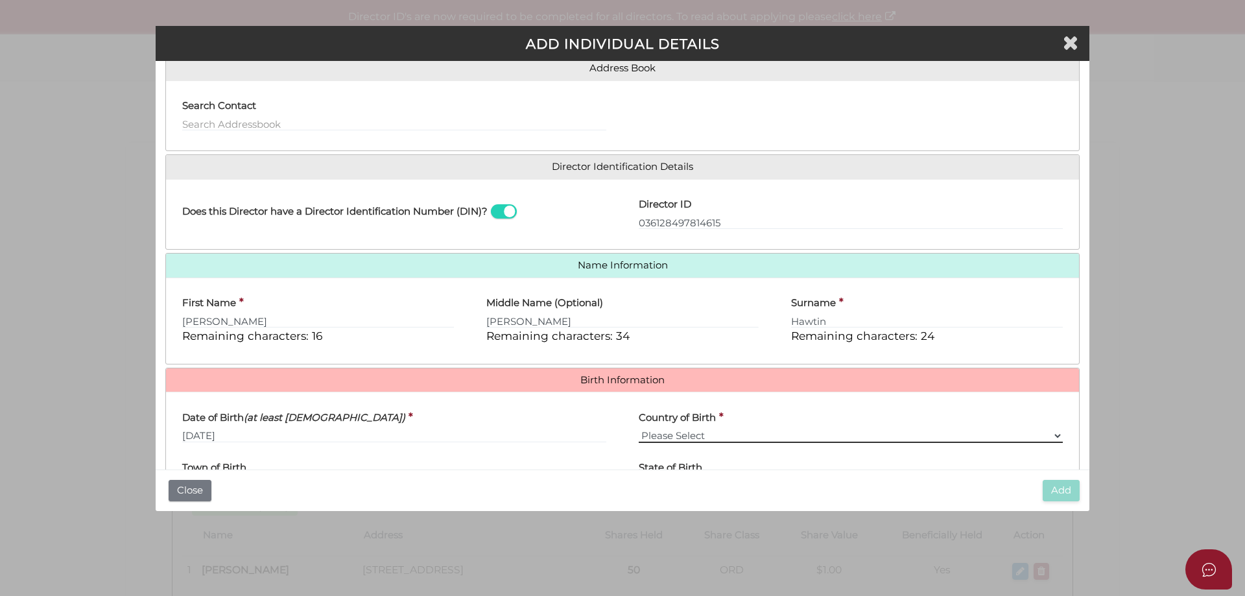
click at [686, 437] on select "Please Select v Australia Afghanistan Albania Algeria American Samoa Andorra An…" at bounding box center [851, 436] width 424 height 14
select select "Australia"
click at [639, 429] on select "Please Select v Australia Afghanistan Albania Algeria American Samoa Andorra An…" at bounding box center [851, 436] width 424 height 14
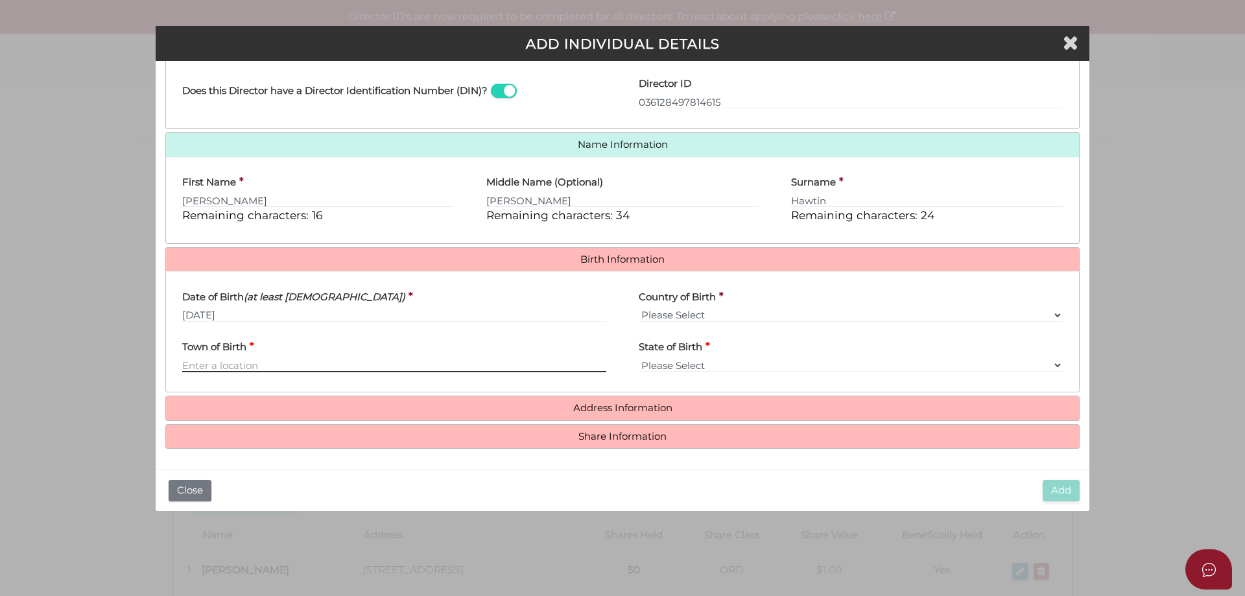
click at [189, 366] on input "Town of Birth" at bounding box center [394, 365] width 424 height 14
type input "Mildura"
select select "VIC"
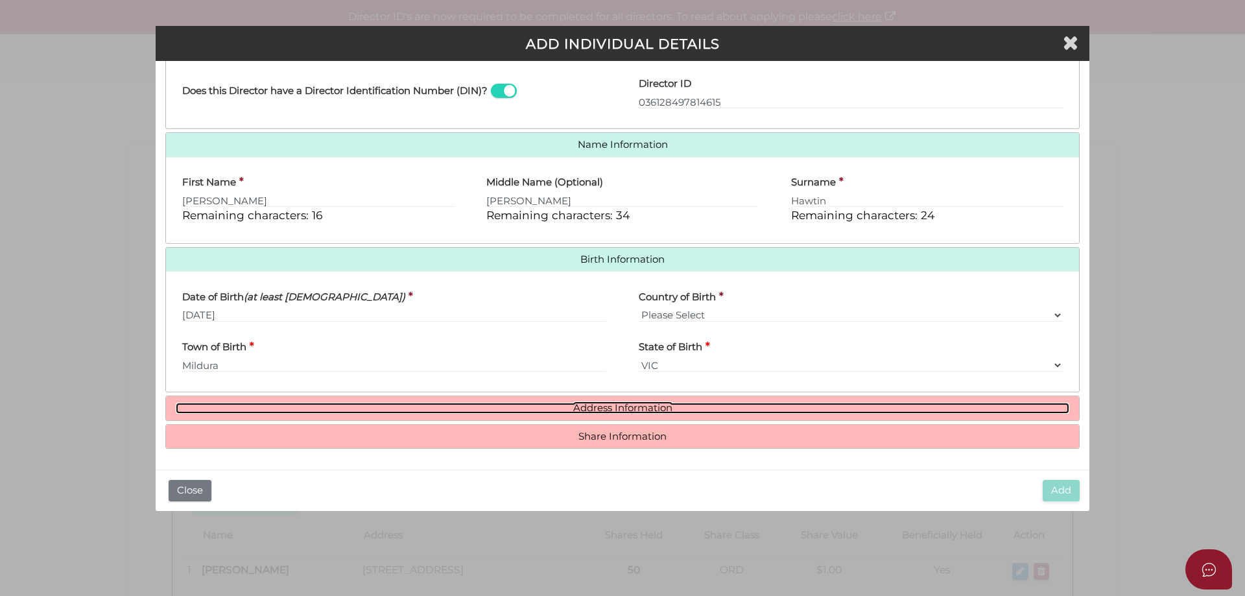
click at [627, 409] on link "Address Information" at bounding box center [623, 408] width 894 height 11
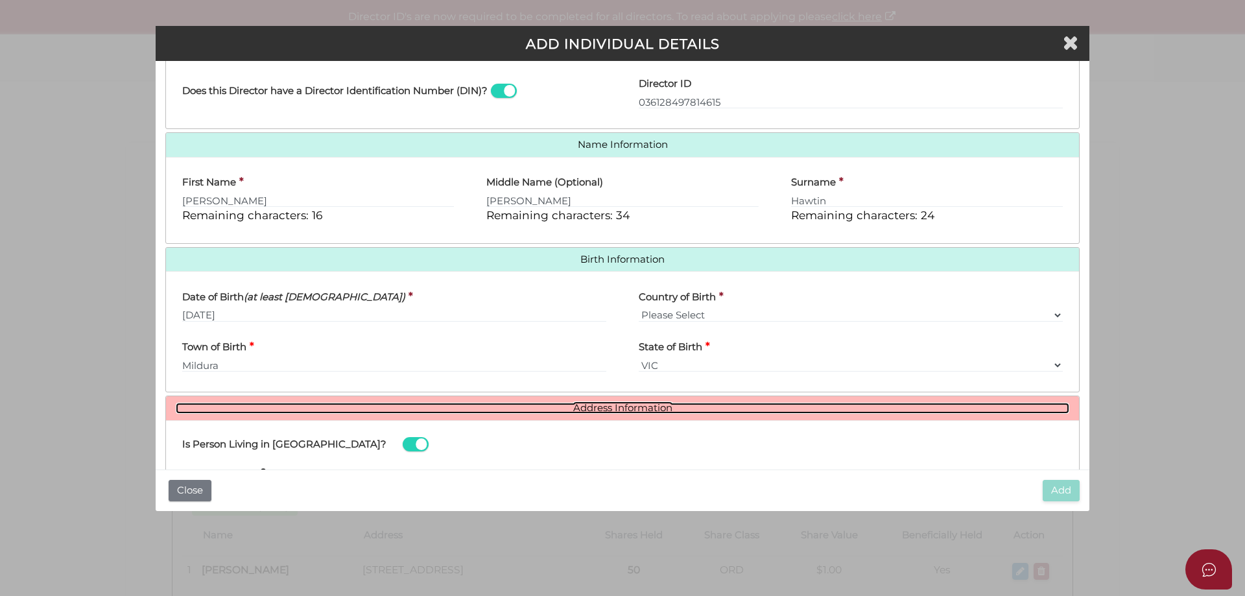
scroll to position [426, 0]
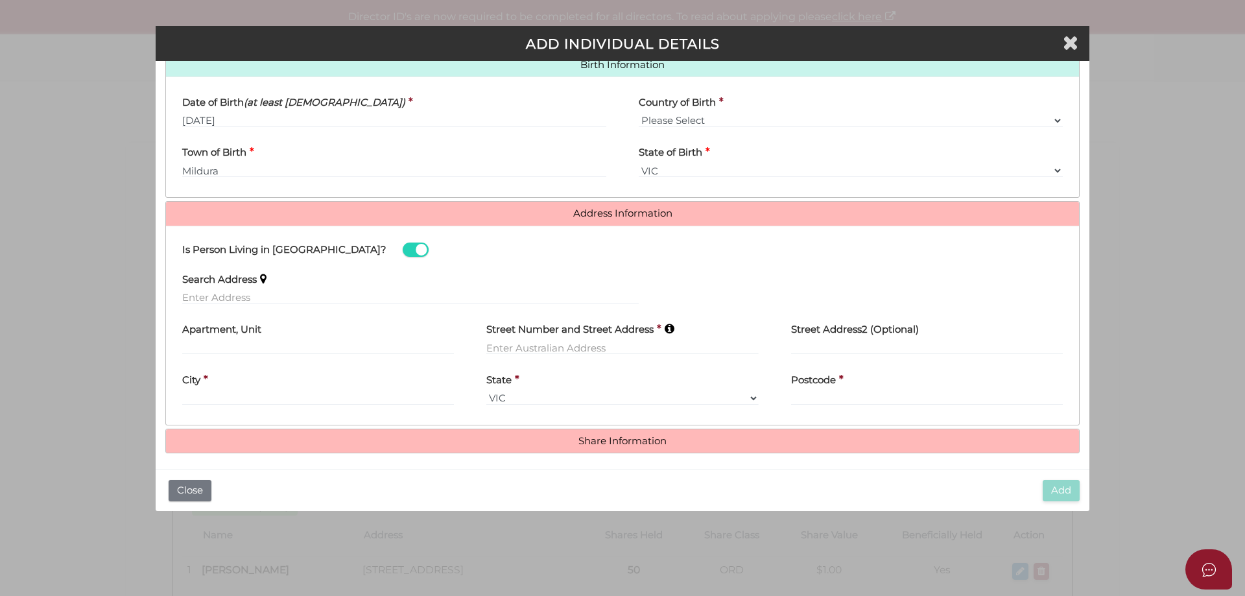
click at [222, 289] on label "Search Address" at bounding box center [219, 277] width 75 height 27
click at [224, 297] on input "text" at bounding box center [410, 298] width 457 height 14
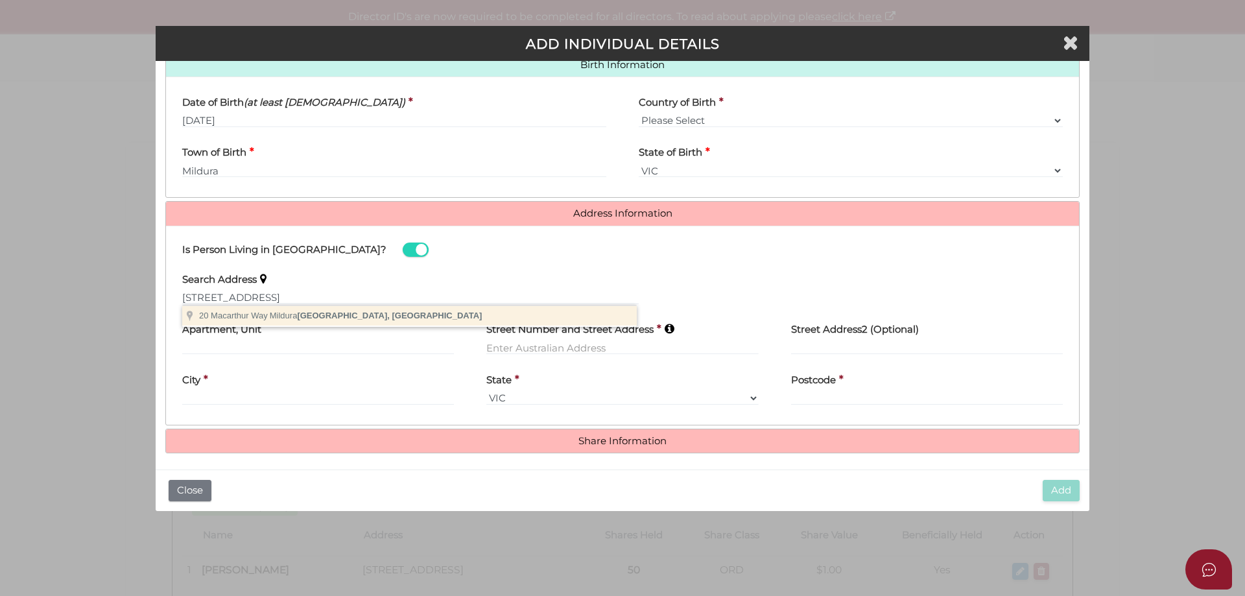
type input "20 Macarthur Way, Mildura VIC, Australia"
type input "20 Macarthur Way"
type input "Mildura"
select select "VIC"
type input "3500"
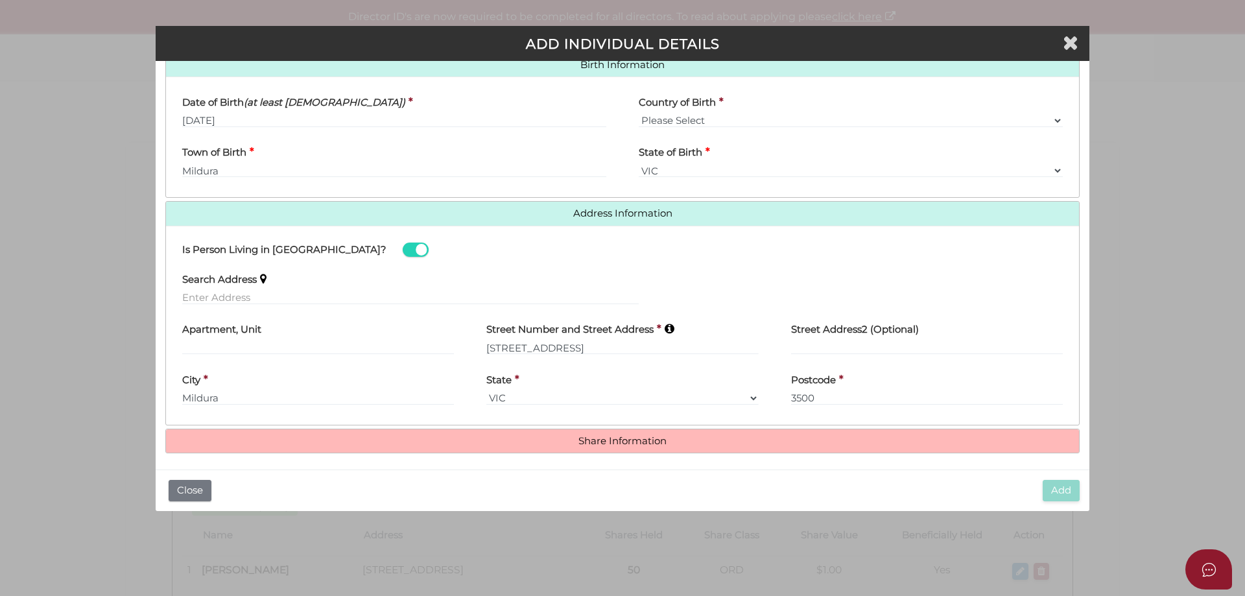
scroll to position [431, 0]
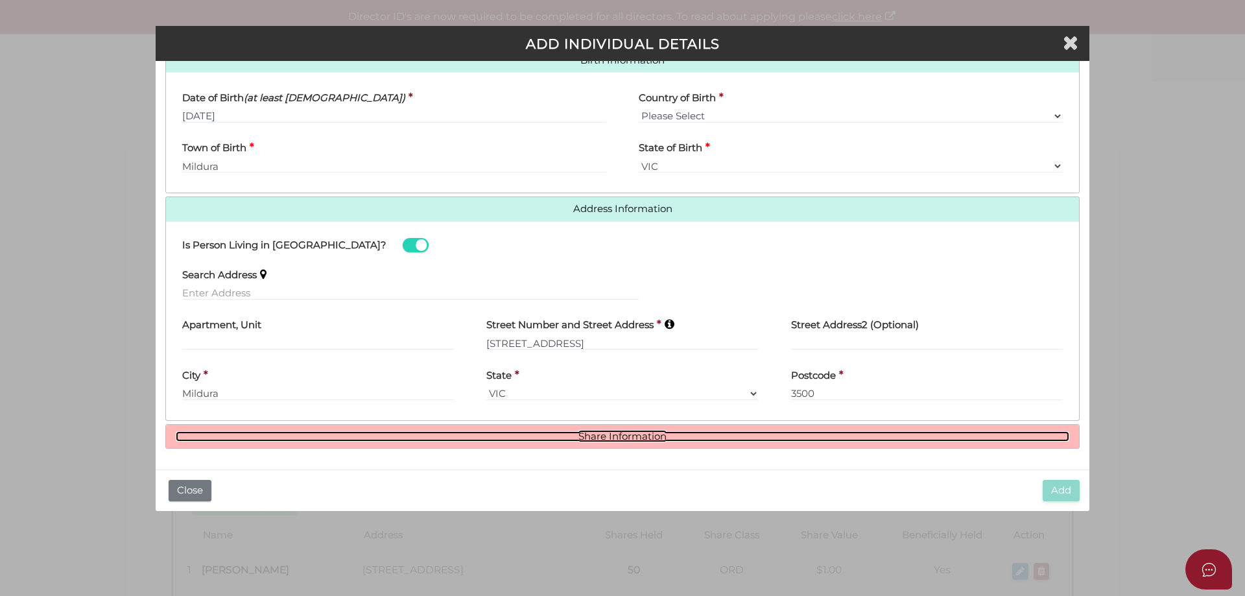
click at [634, 438] on link "Share Information" at bounding box center [623, 436] width 894 height 11
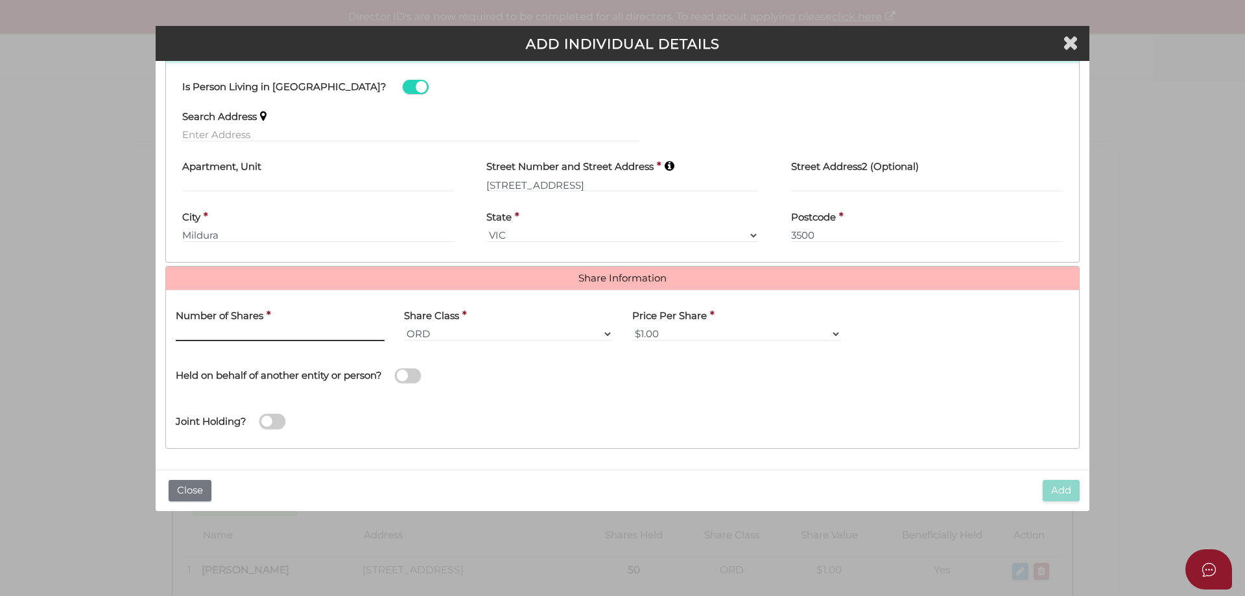
click at [241, 336] on input "text" at bounding box center [280, 334] width 209 height 14
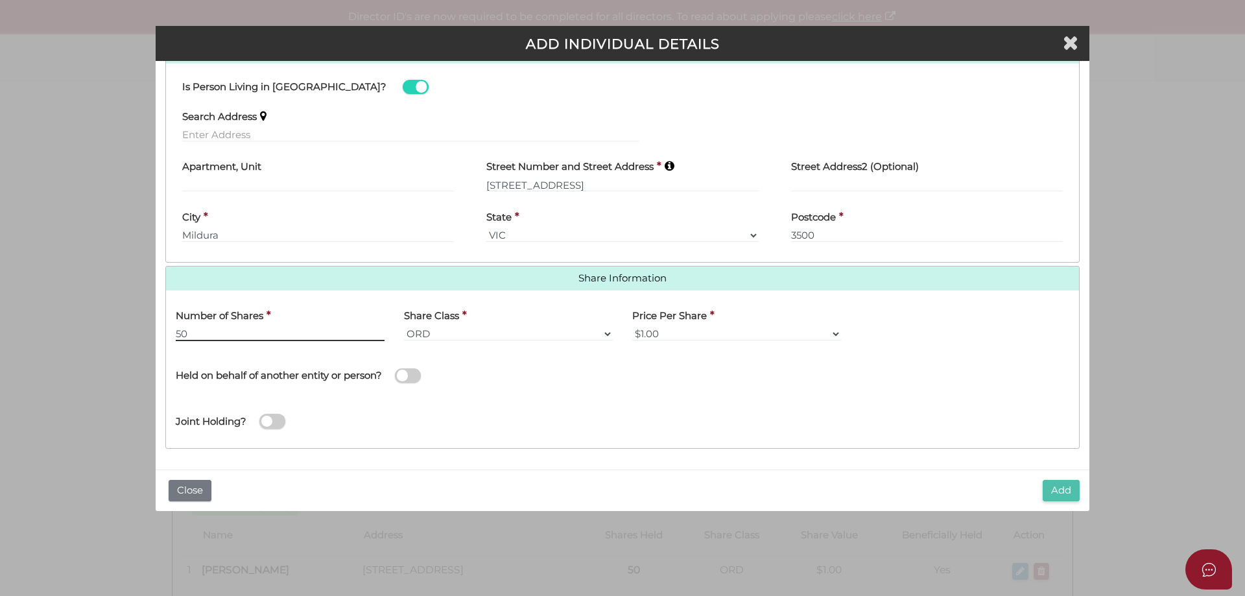
type input "50"
click at [1058, 493] on button "Add" at bounding box center [1061, 490] width 37 height 21
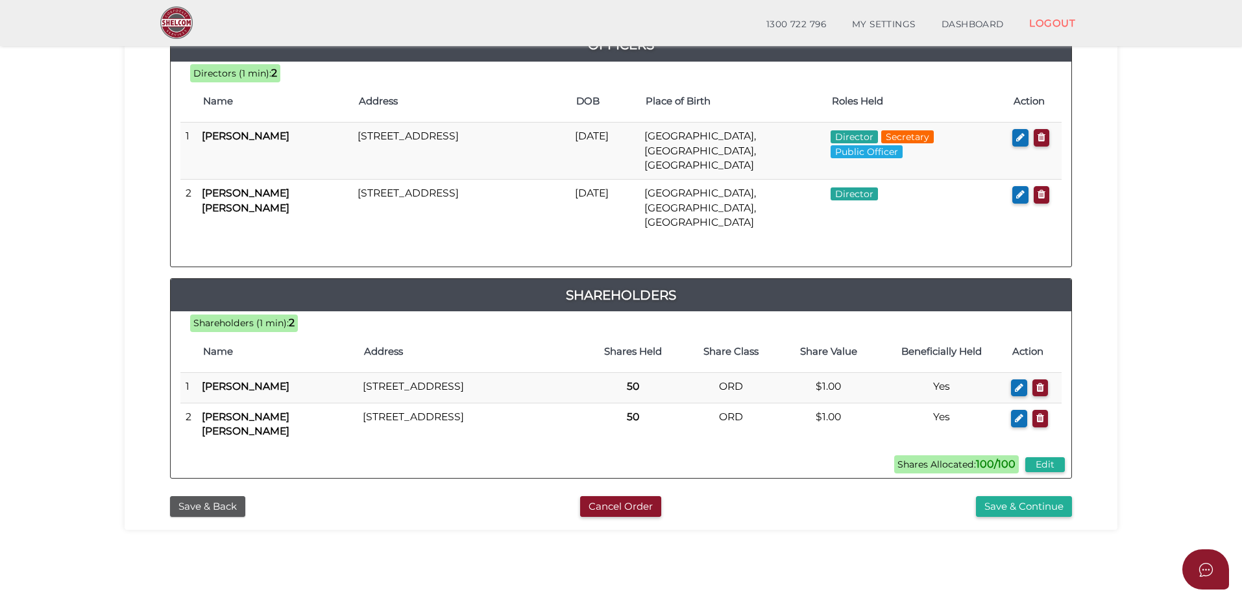
scroll to position [294, 0]
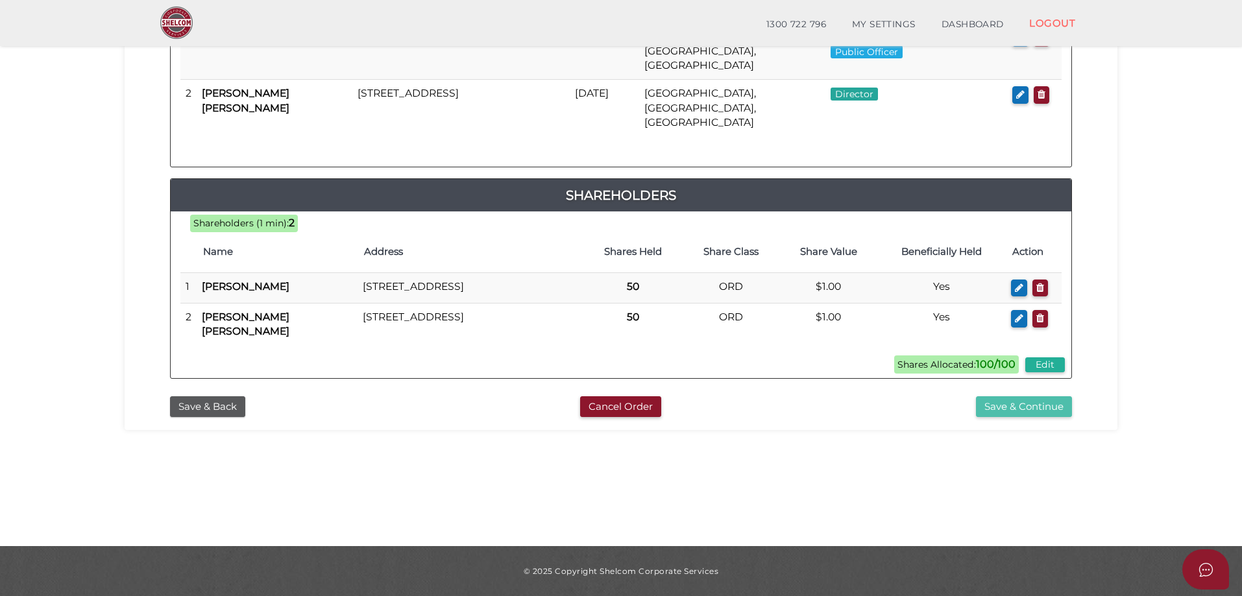
click at [1011, 396] on button "Save & Continue" at bounding box center [1024, 406] width 96 height 21
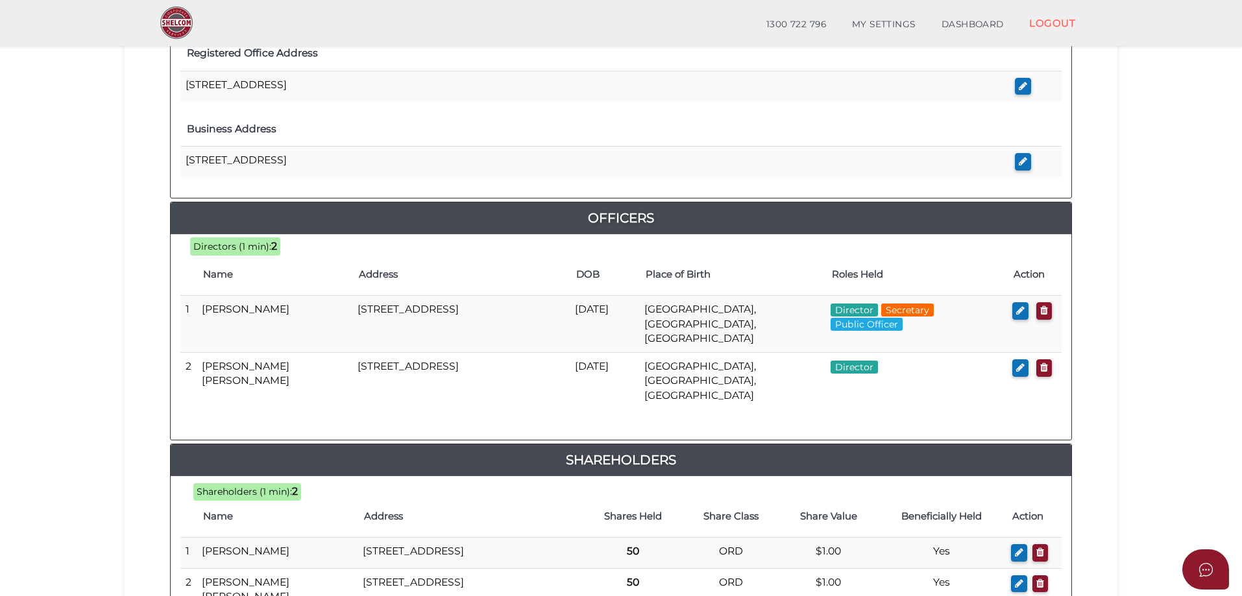
scroll to position [637, 0]
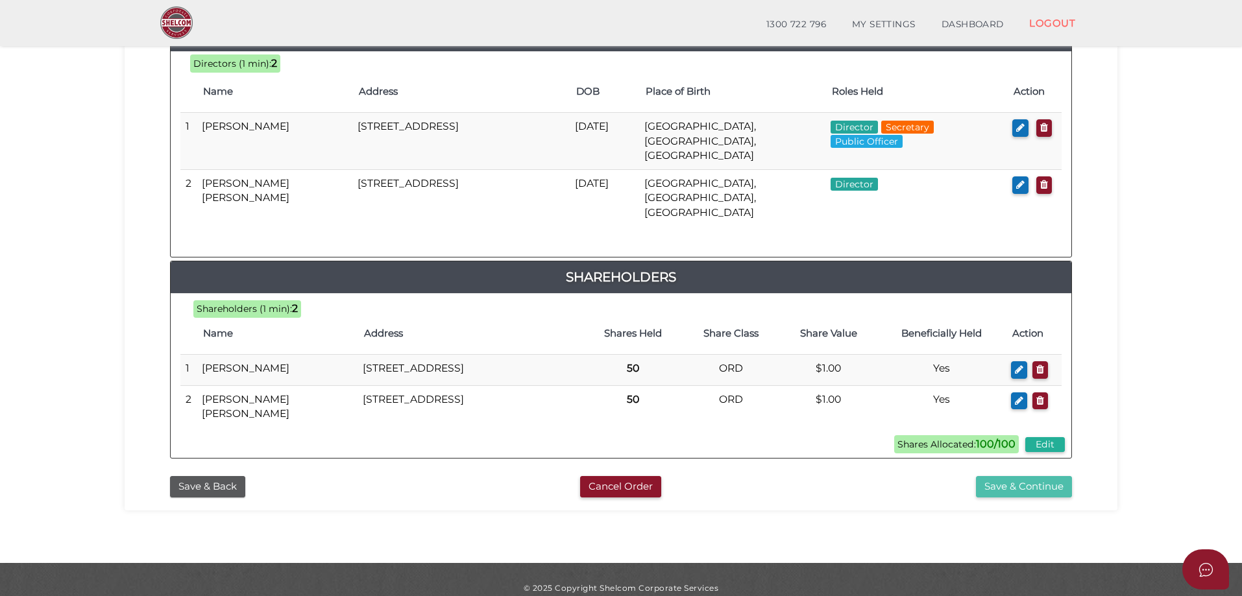
click at [1022, 476] on button "Save & Continue" at bounding box center [1024, 486] width 96 height 21
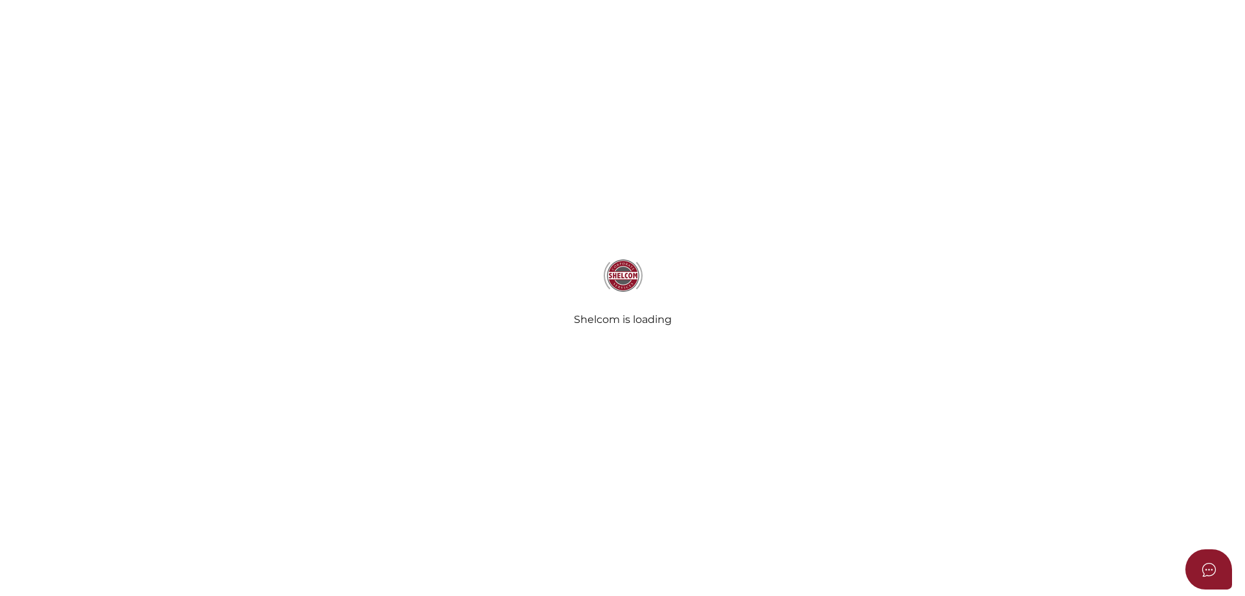
select select "Comb Binding"
radio input "true"
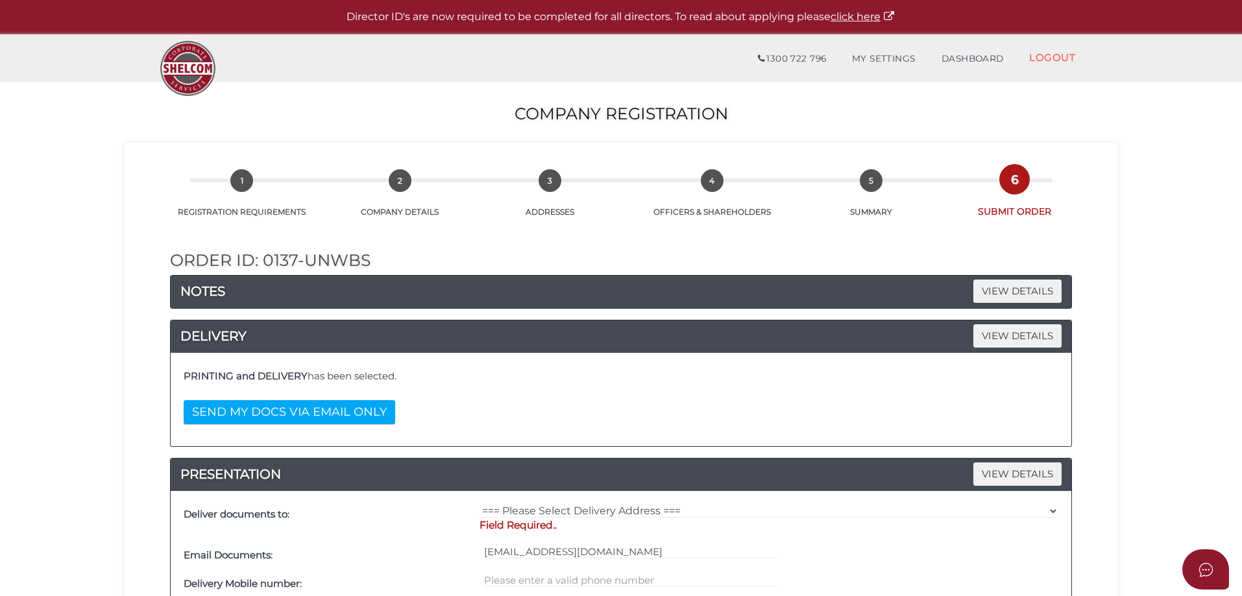
scroll to position [259, 0]
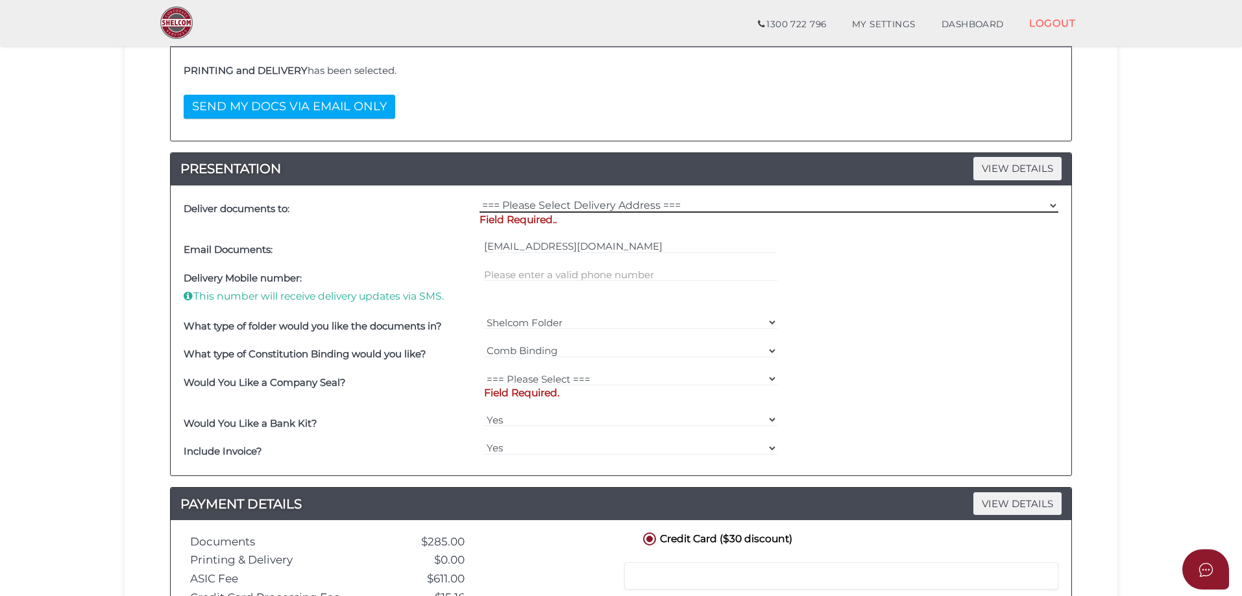
click at [630, 204] on select "=== Please Select Delivery Address === (User Address - [PERSON_NAME]) [STREET_A…" at bounding box center [768, 205] width 579 height 14
select select "0"
click at [479, 198] on select "=== Please Select Delivery Address === (User Address - [PERSON_NAME]) [STREET_A…" at bounding box center [768, 205] width 579 height 14
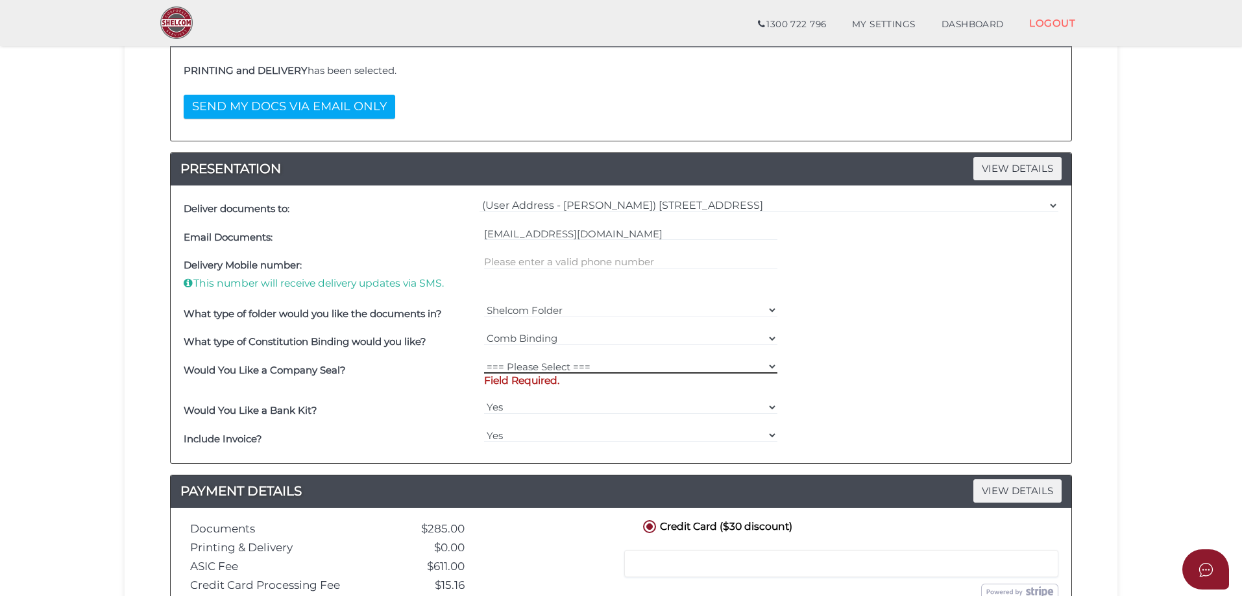
click at [560, 369] on select "=== Please Select === Fold Seal $50 No Seal" at bounding box center [631, 366] width 294 height 14
select select "0"
click at [484, 359] on select "=== Please Select === Fold Seal $50 No Seal" at bounding box center [631, 366] width 294 height 14
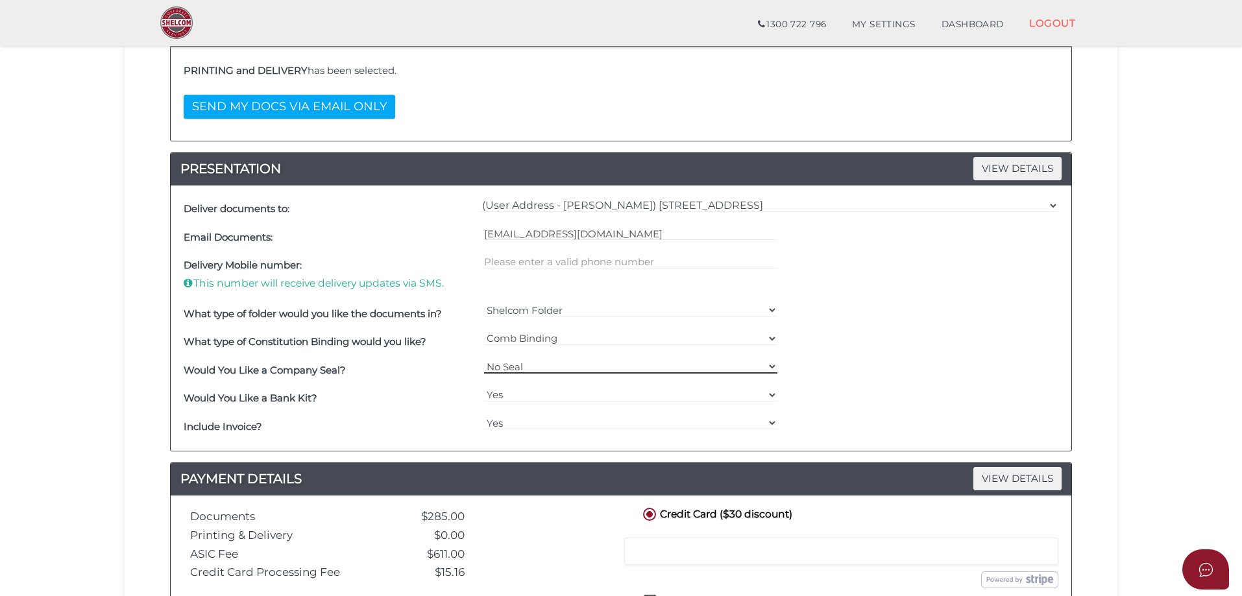
scroll to position [479, 0]
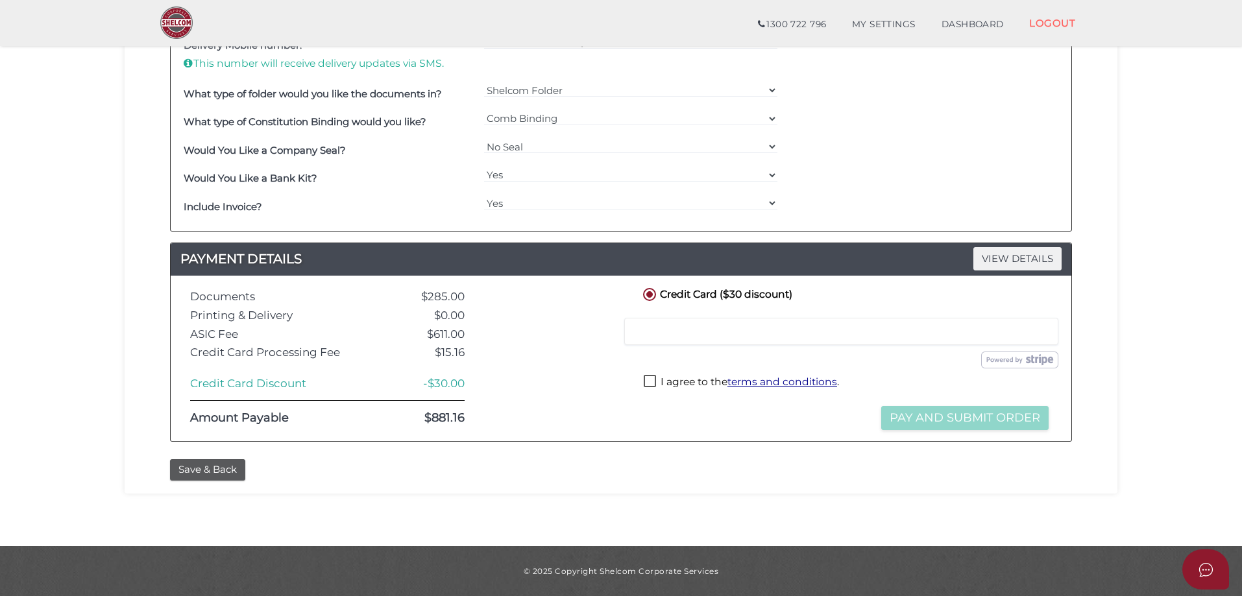
click at [690, 322] on div at bounding box center [841, 331] width 434 height 27
click at [653, 381] on label "I agree to the terms and conditions ." at bounding box center [740, 383] width 195 height 16
checkbox input "true"
click at [1038, 415] on button "Pay and Submit Order" at bounding box center [964, 418] width 167 height 24
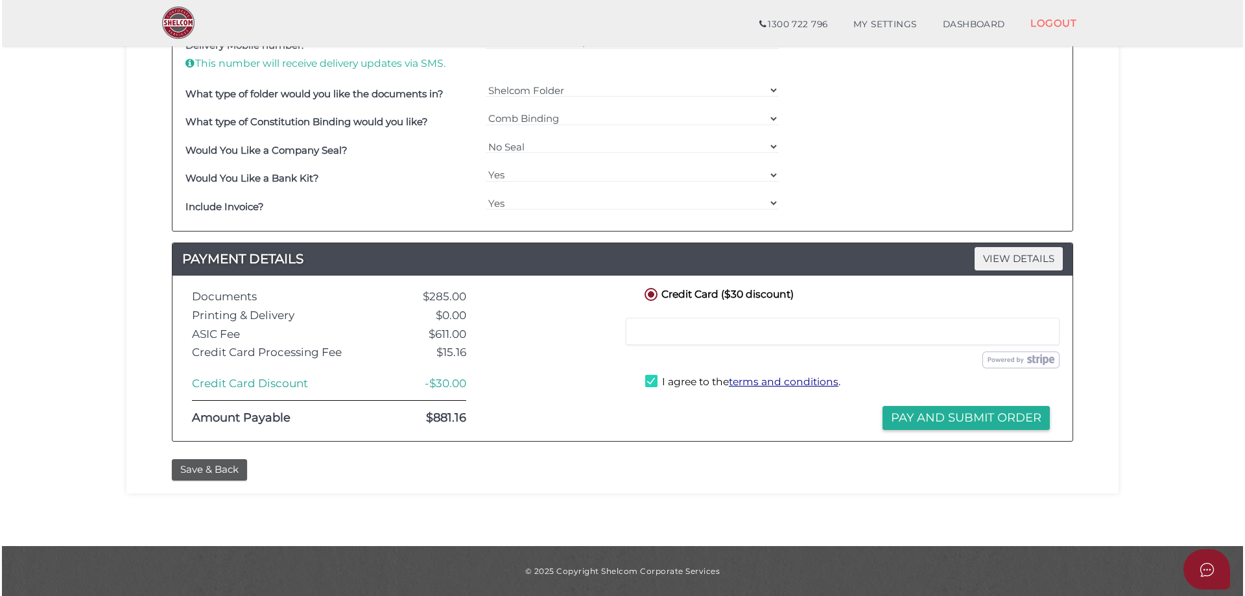
scroll to position [0, 0]
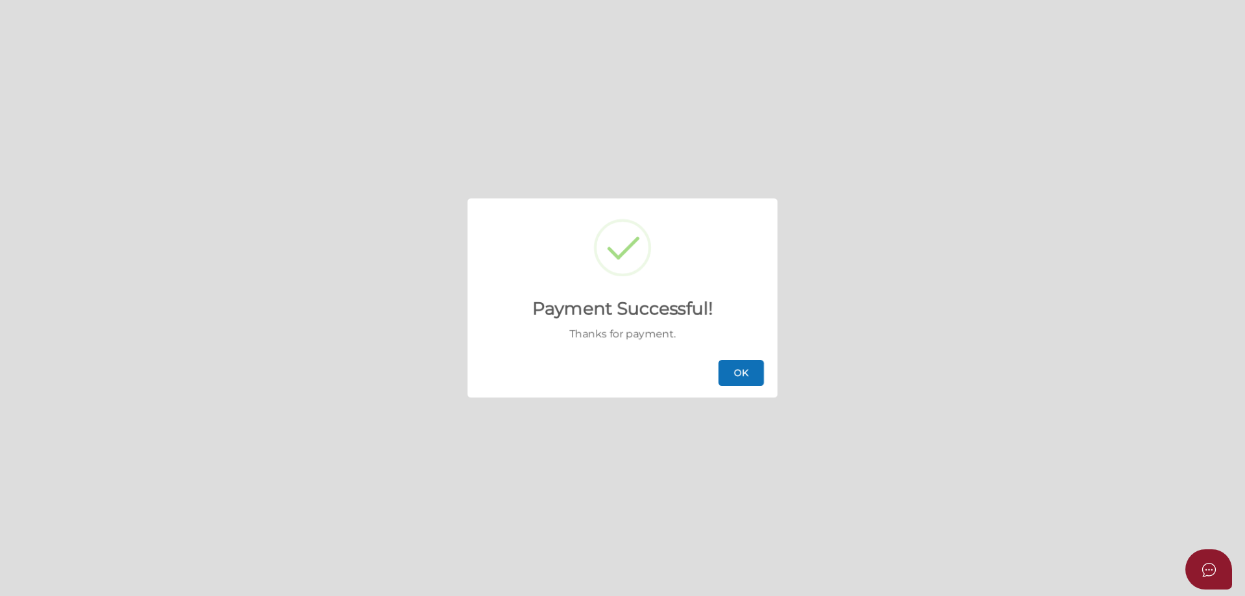
click at [735, 368] on button "OK" at bounding box center [741, 373] width 45 height 26
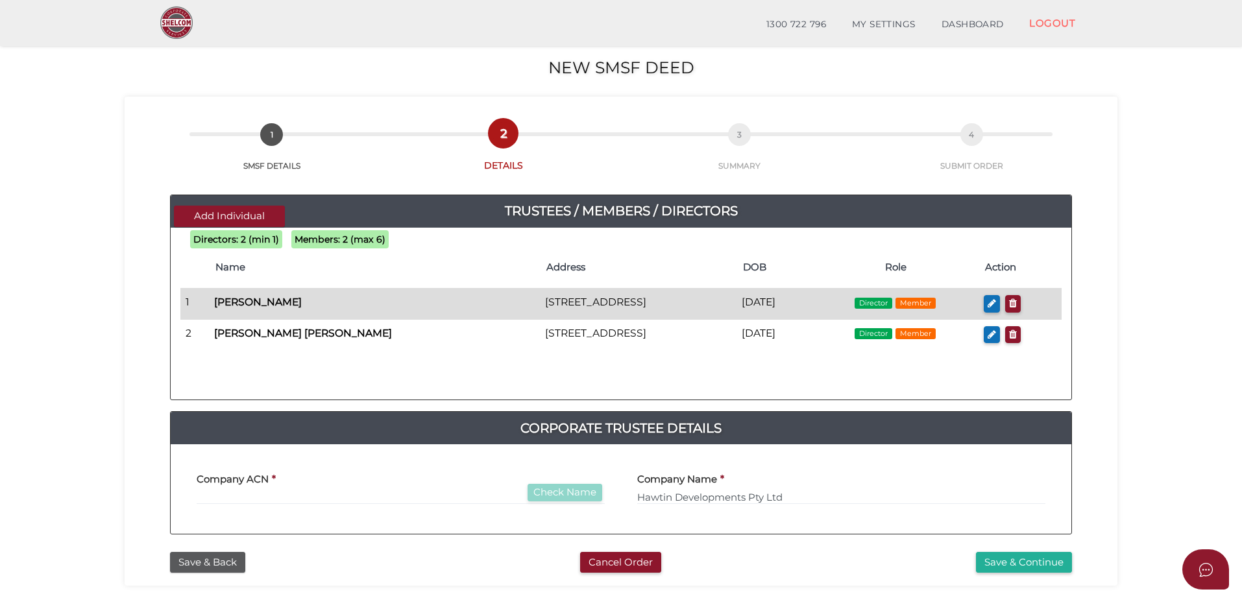
scroll to position [130, 0]
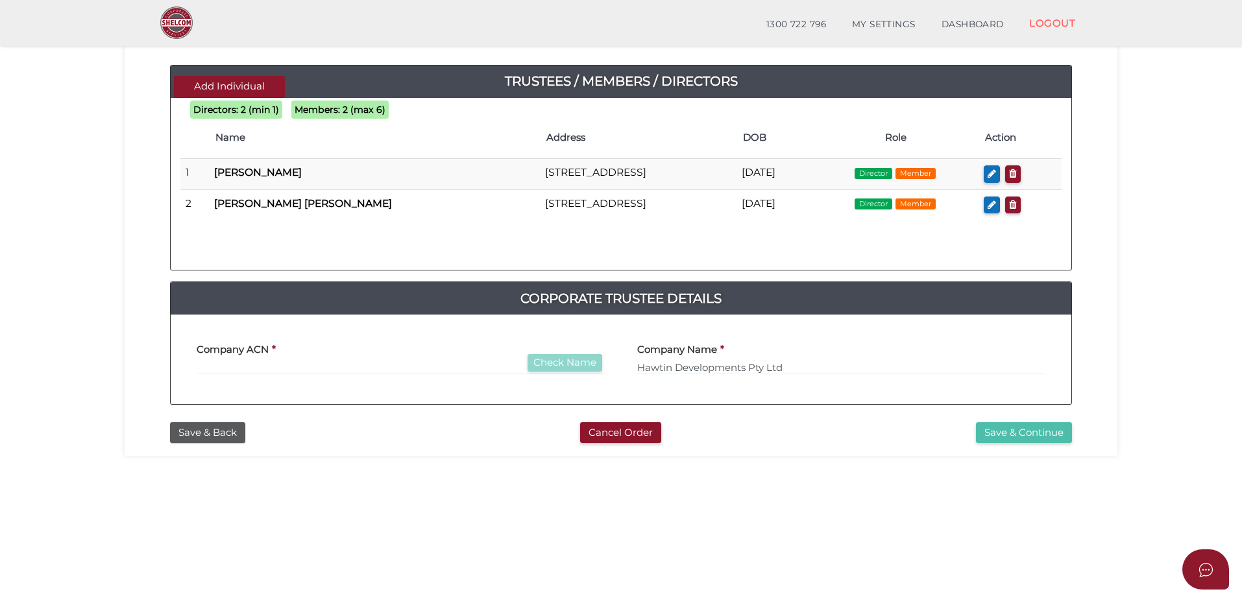
click at [1009, 433] on button "Save & Continue" at bounding box center [1024, 432] width 96 height 21
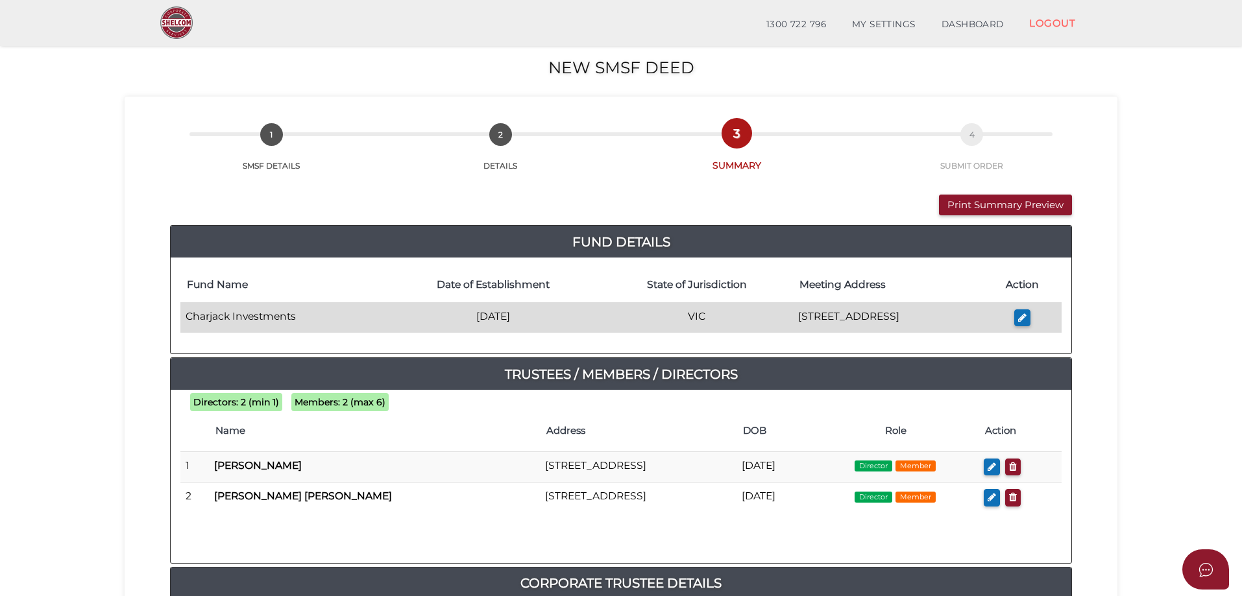
scroll to position [195, 0]
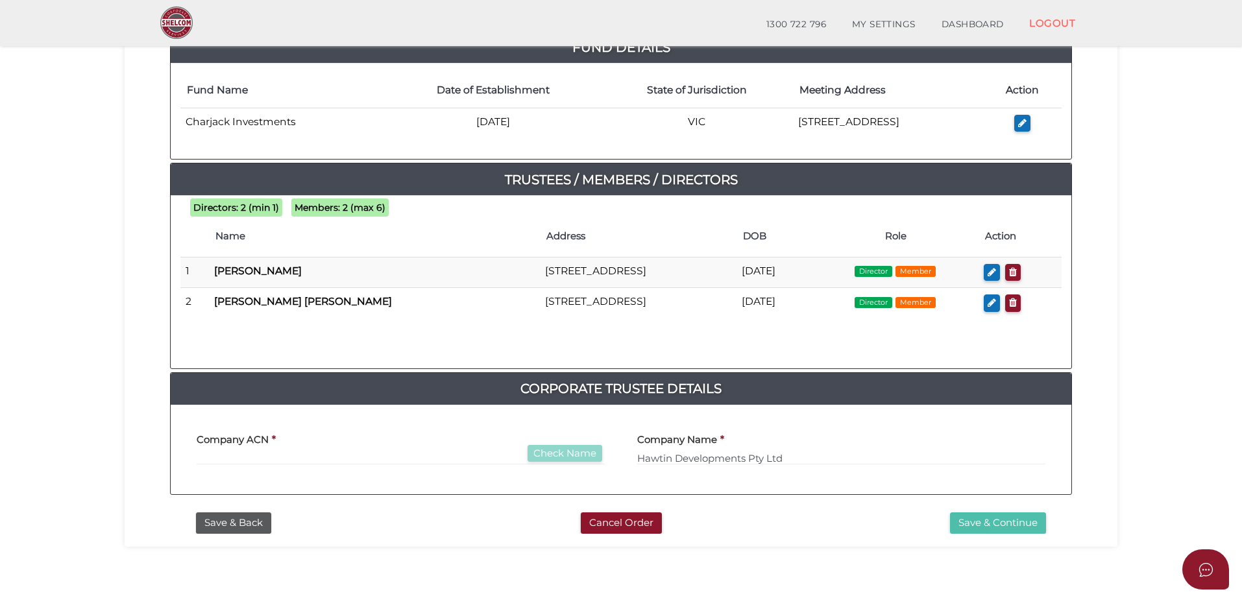
click at [1006, 521] on button "Save & Continue" at bounding box center [998, 522] width 96 height 21
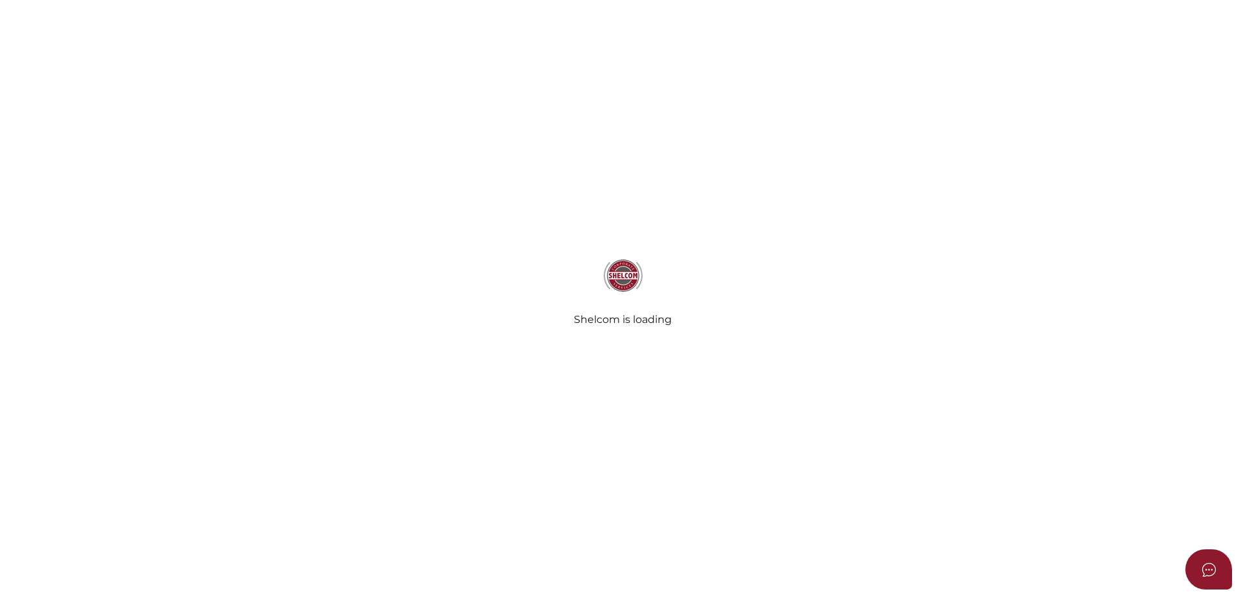
select select "Comb Binding"
radio input "true"
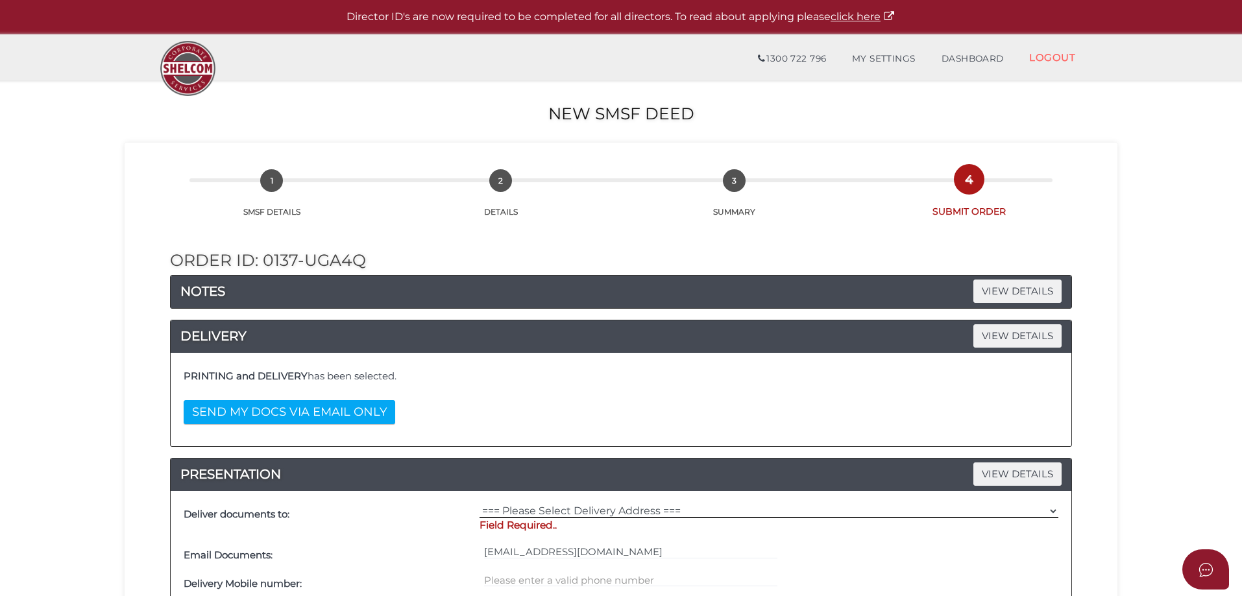
click at [544, 504] on select "=== Please Select Delivery Address === (User Address - [PERSON_NAME]) [STREET_A…" at bounding box center [768, 511] width 579 height 14
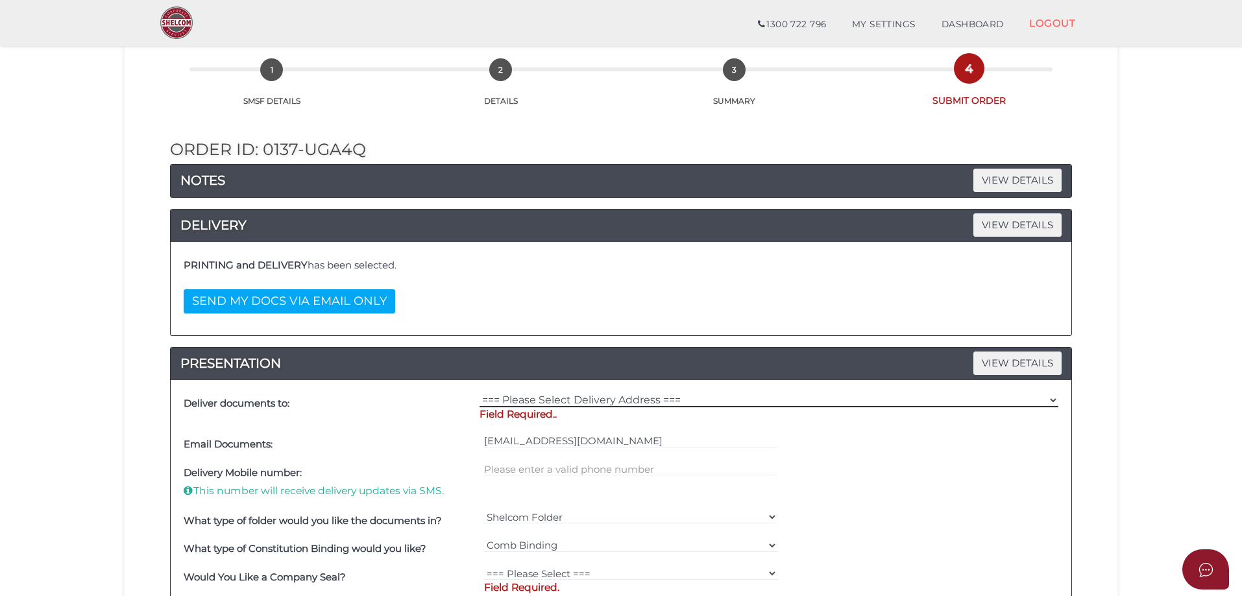
click at [715, 398] on select "=== Please Select Delivery Address === (User Address - [PERSON_NAME]) [STREET_A…" at bounding box center [768, 400] width 579 height 14
select select "0"
click at [479, 393] on select "=== Please Select Delivery Address === (User Address - [PERSON_NAME]) [STREET_A…" at bounding box center [768, 400] width 579 height 14
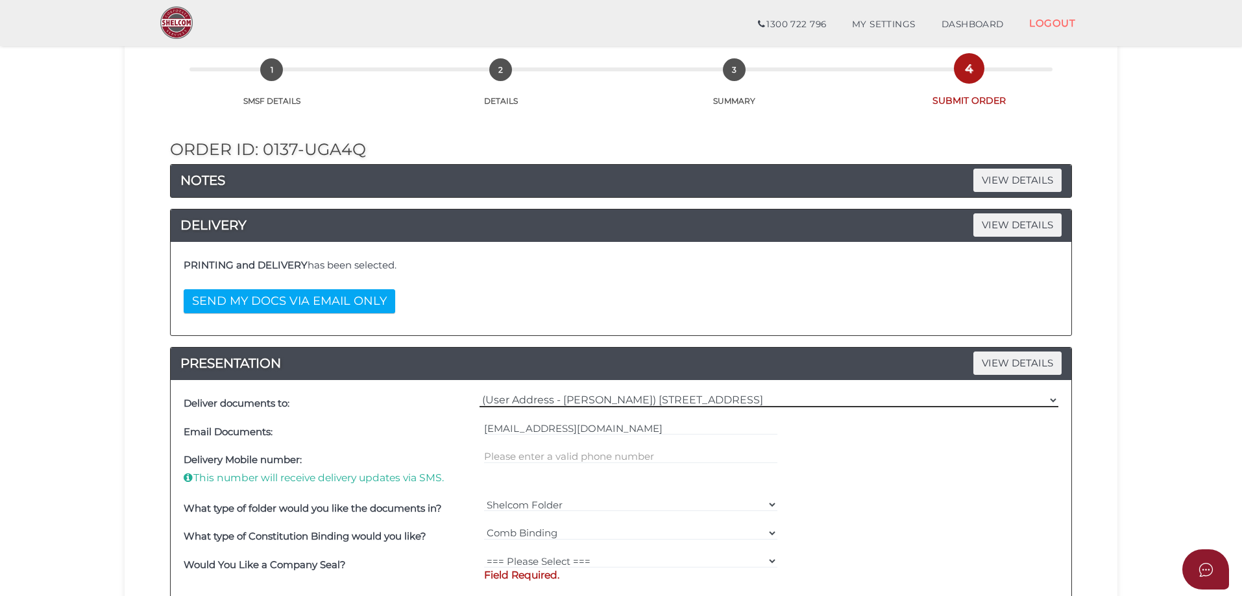
scroll to position [195, 0]
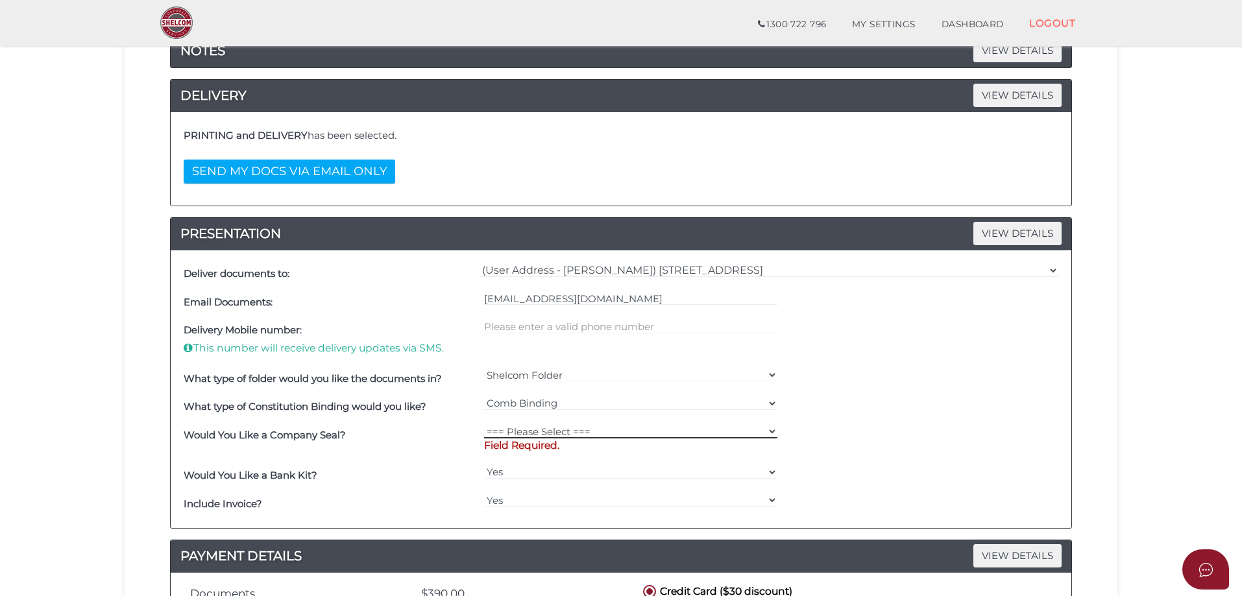
click at [512, 431] on select "=== Please Select === Fold Seal $50 No Seal" at bounding box center [631, 431] width 294 height 14
select select "0"
click at [484, 424] on select "=== Please Select === Fold Seal $50 No Seal" at bounding box center [631, 431] width 294 height 14
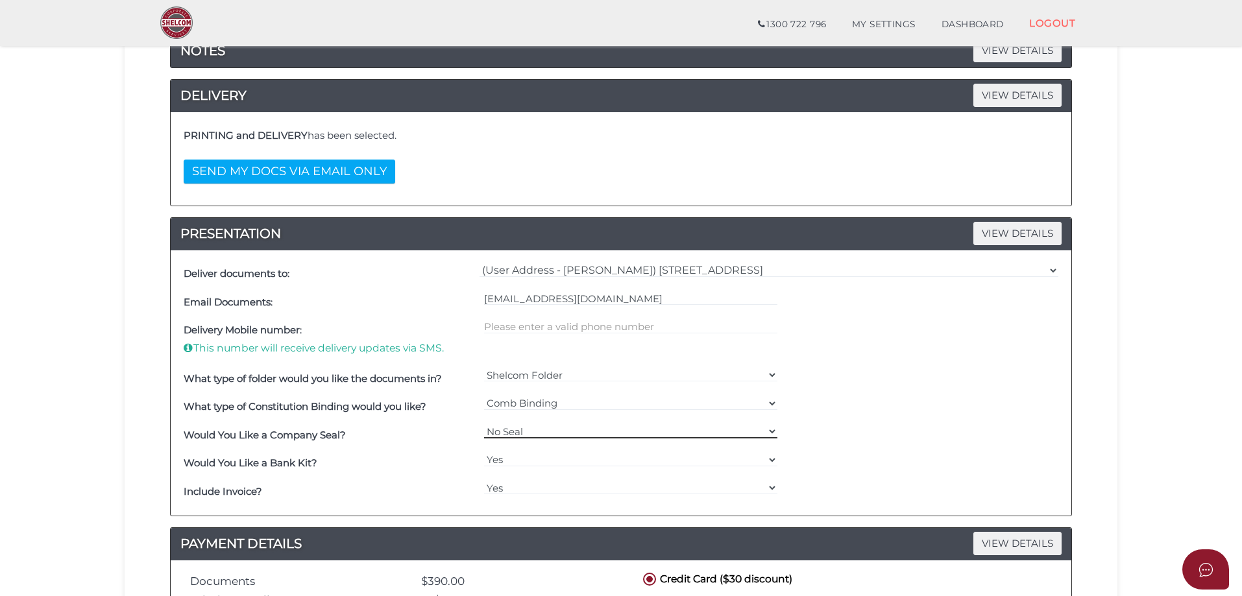
scroll to position [389, 0]
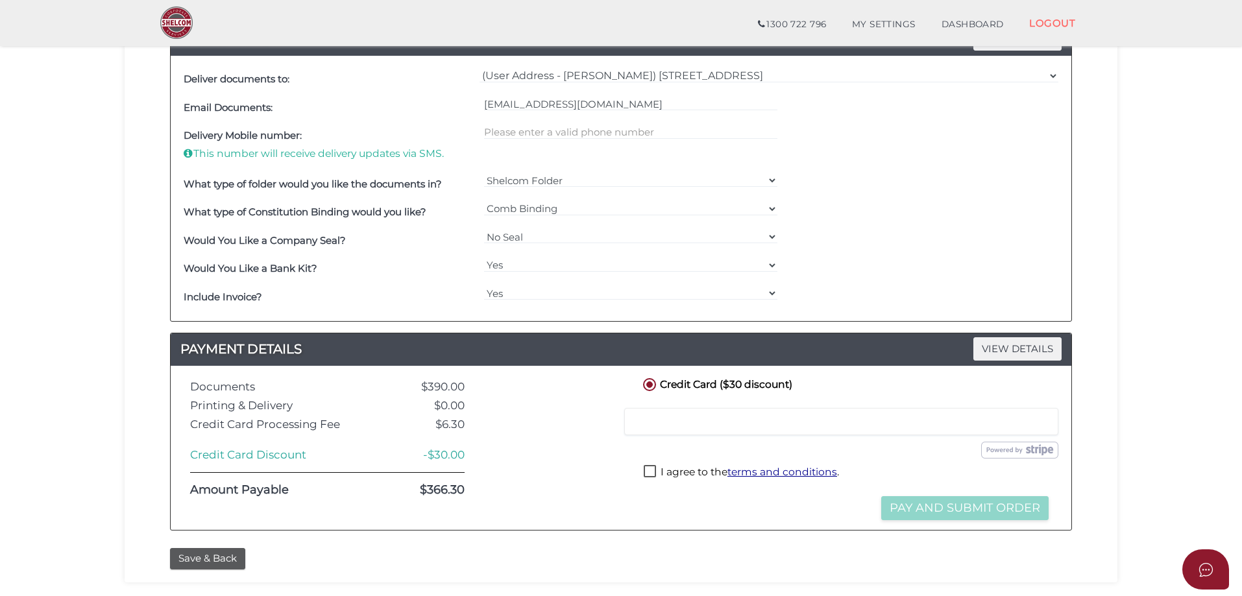
click at [728, 427] on div at bounding box center [841, 421] width 434 height 27
click at [649, 476] on label "I agree to the terms and conditions ." at bounding box center [740, 473] width 195 height 16
checkbox input "true"
click at [905, 499] on button "Pay and Submit Order" at bounding box center [964, 508] width 167 height 24
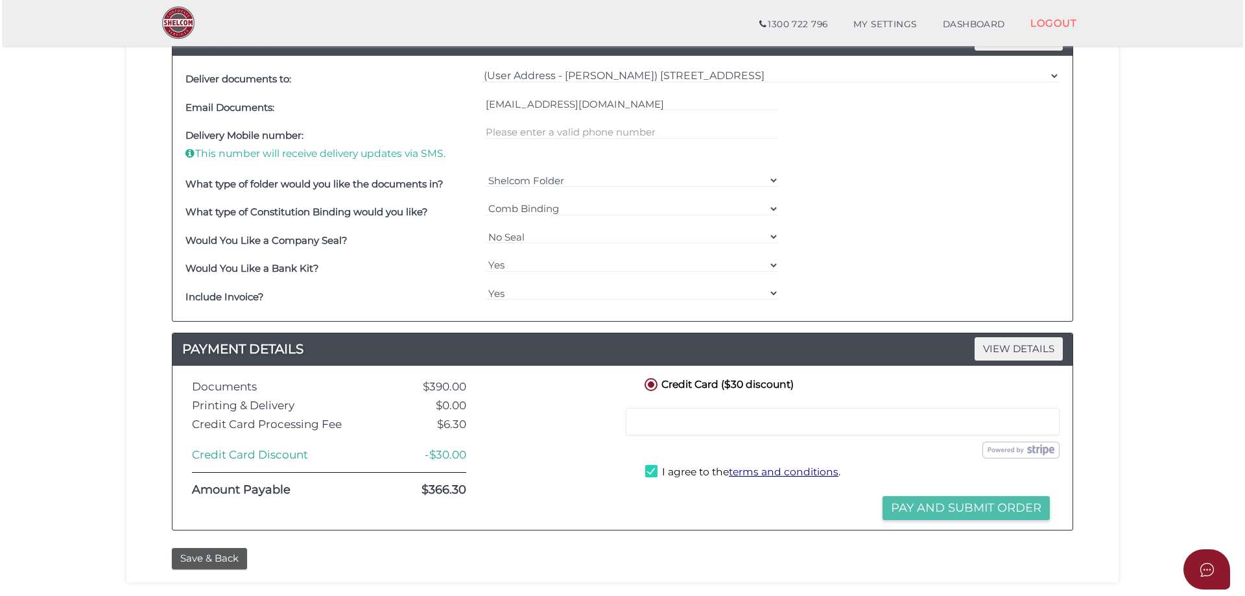
scroll to position [0, 0]
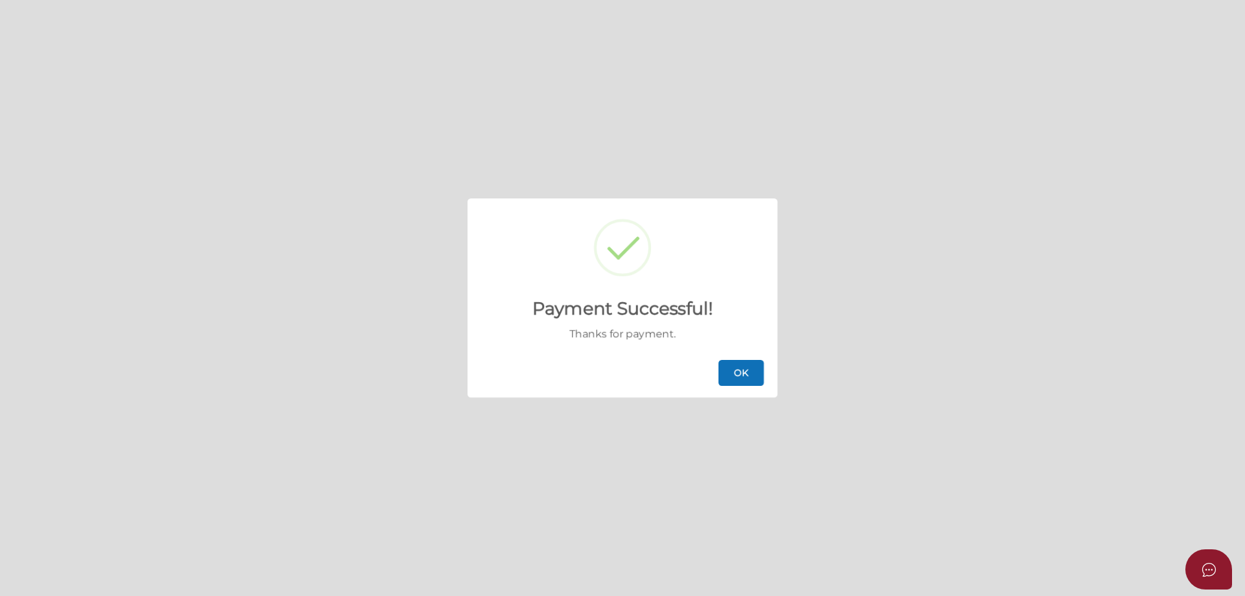
click at [740, 373] on button "OK" at bounding box center [741, 373] width 45 height 26
